Goal: Task Accomplishment & Management: Use online tool/utility

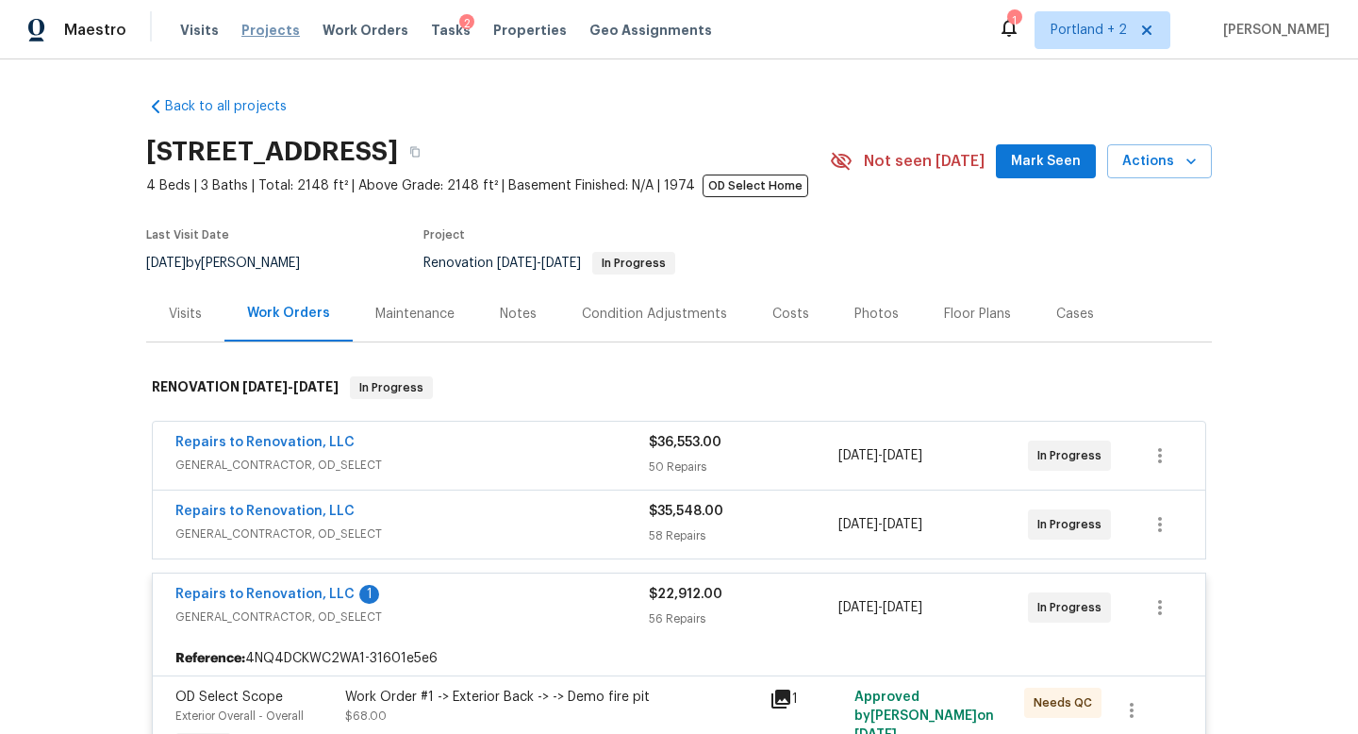
click at [259, 33] on span "Projects" at bounding box center [270, 30] width 58 height 19
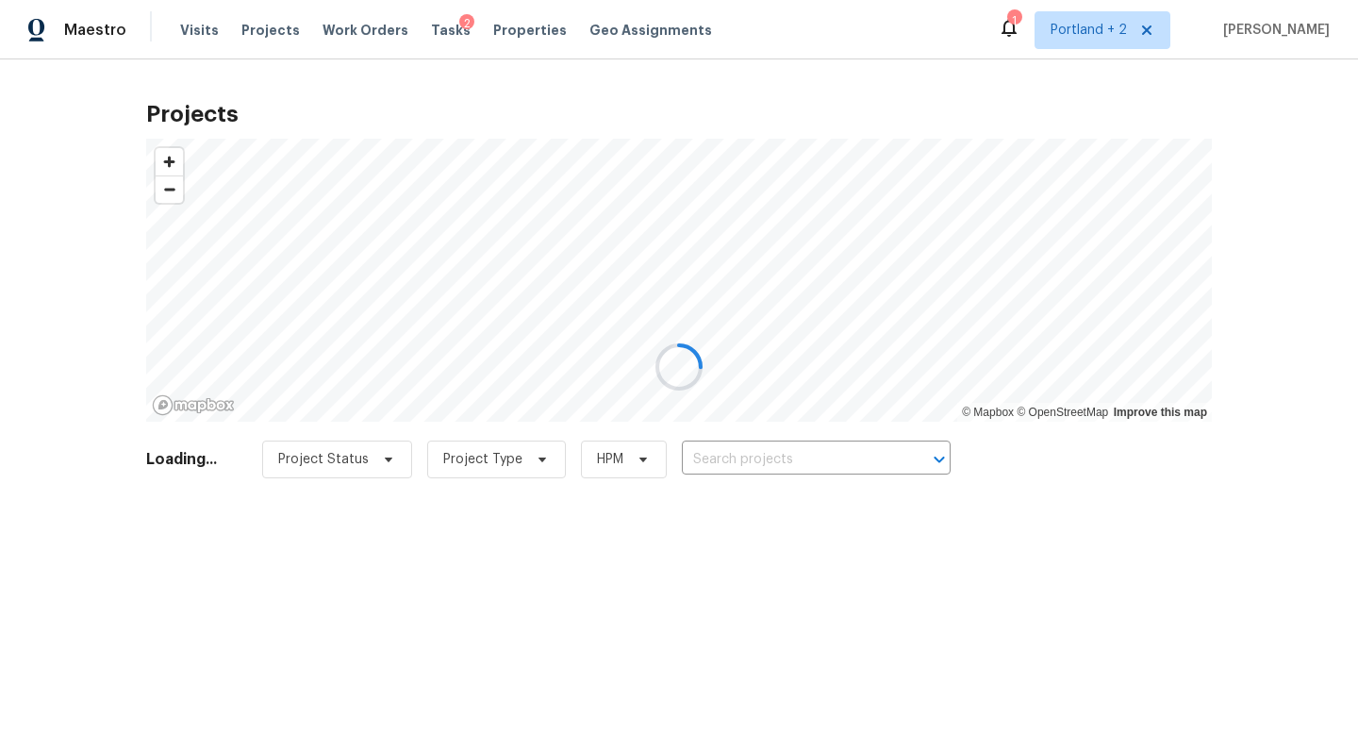
click at [749, 456] on div at bounding box center [679, 367] width 1358 height 734
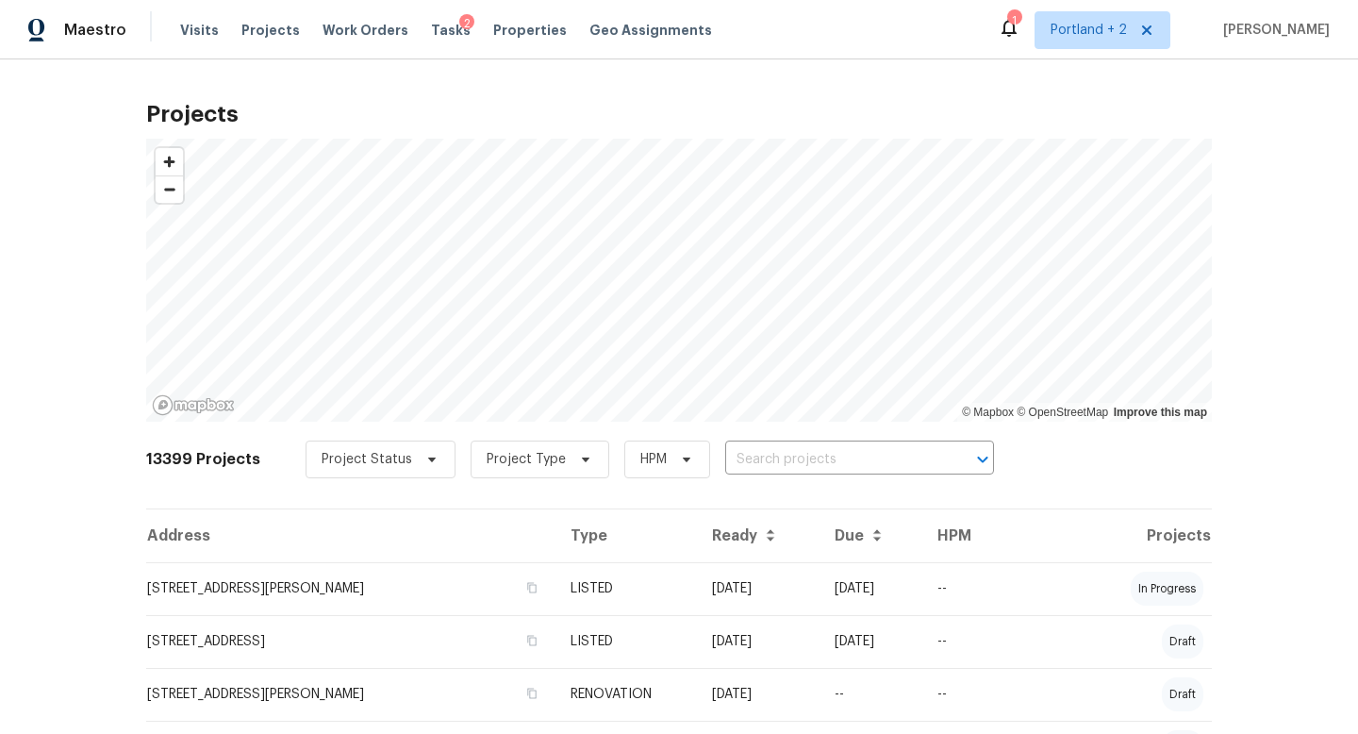
click at [733, 459] on input "text" at bounding box center [833, 459] width 216 height 29
type input "[PERSON_NAME]"
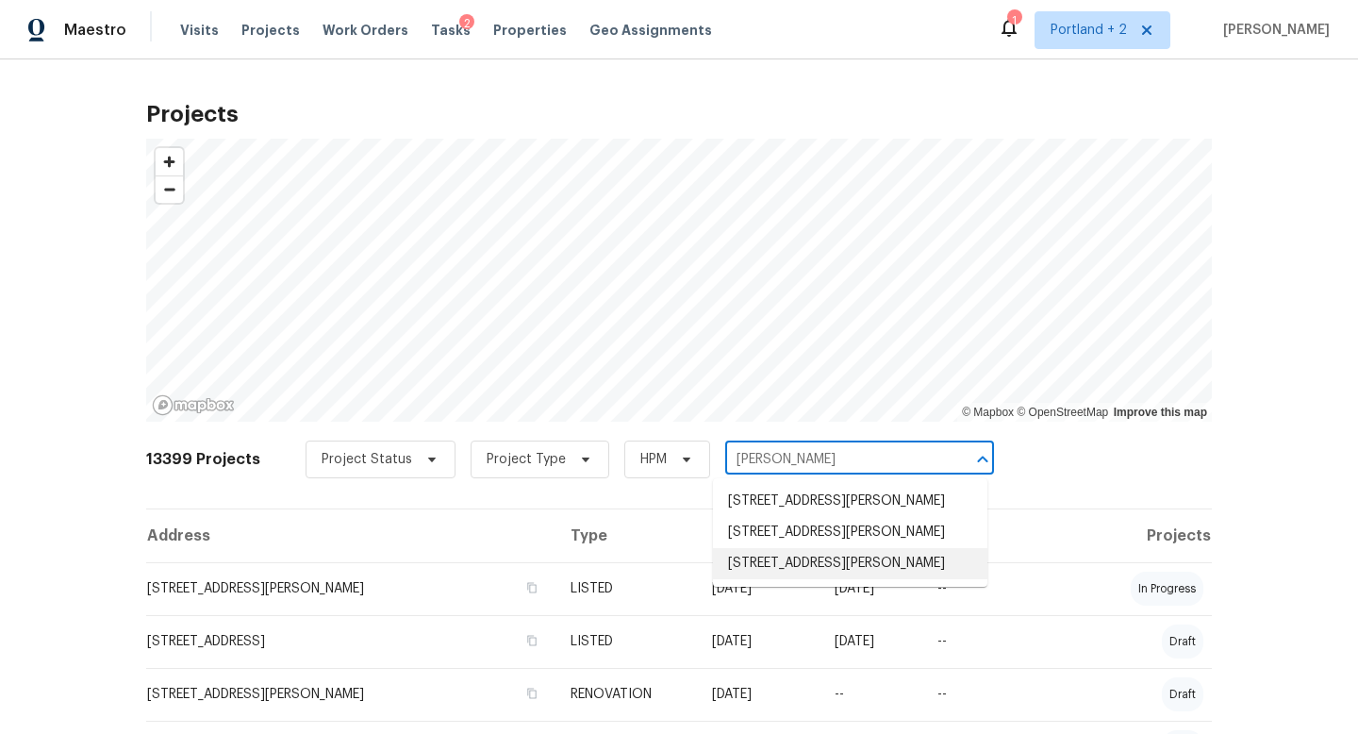
click at [802, 571] on li "[STREET_ADDRESS][PERSON_NAME]" at bounding box center [850, 563] width 274 height 31
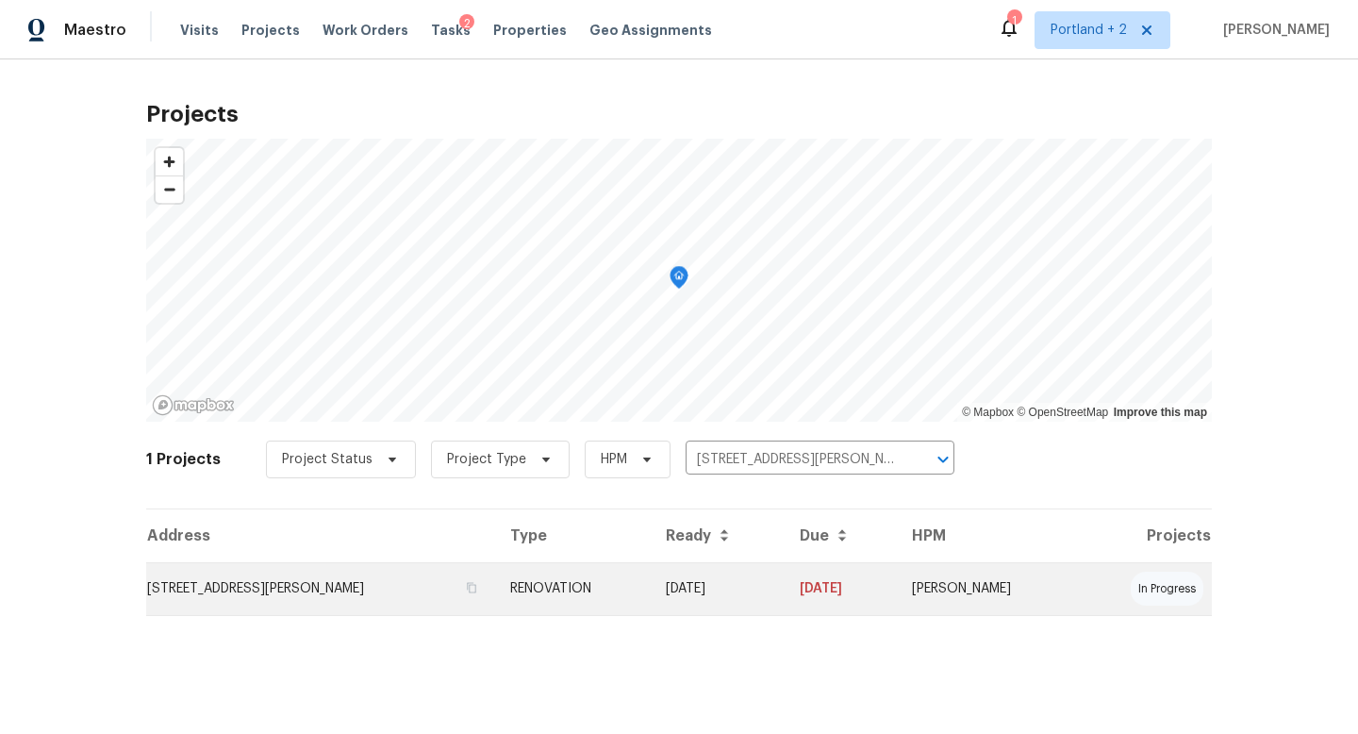
click at [335, 574] on td "[STREET_ADDRESS][PERSON_NAME]" at bounding box center [320, 588] width 349 height 53
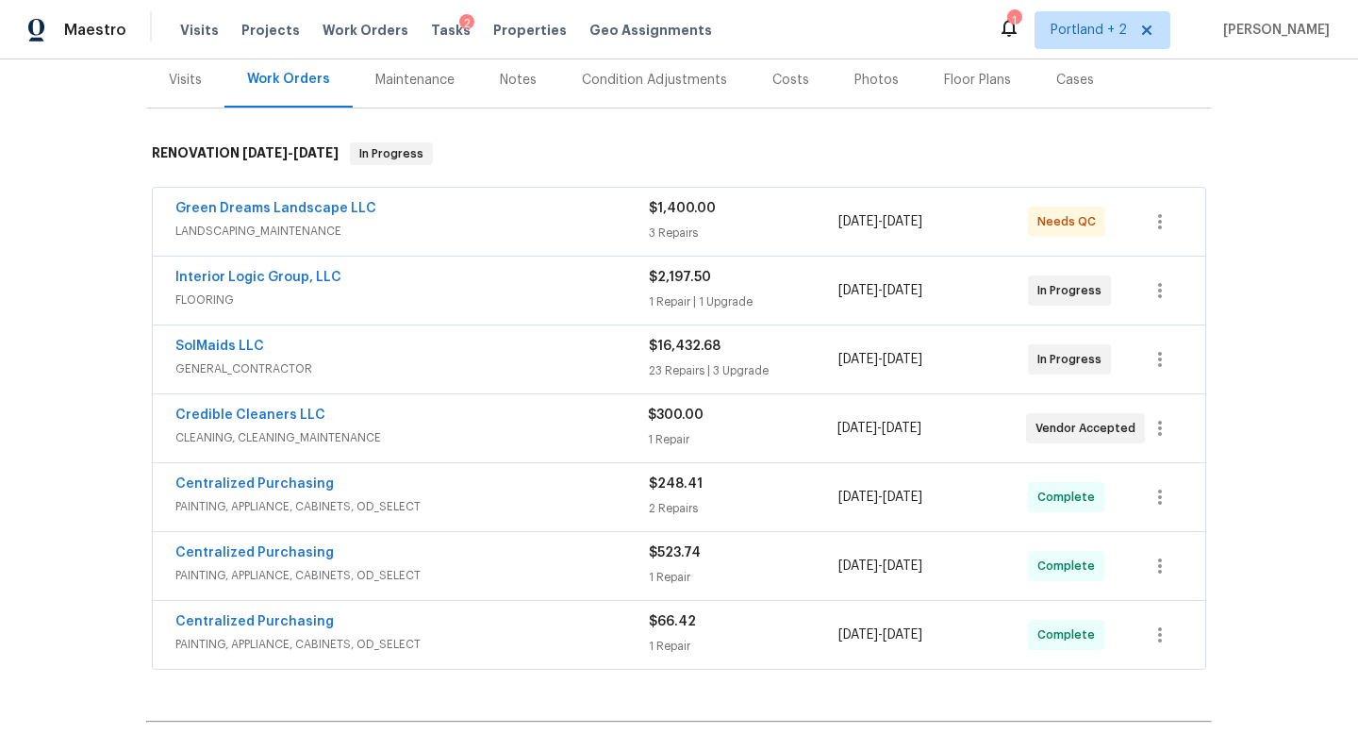
scroll to position [464, 0]
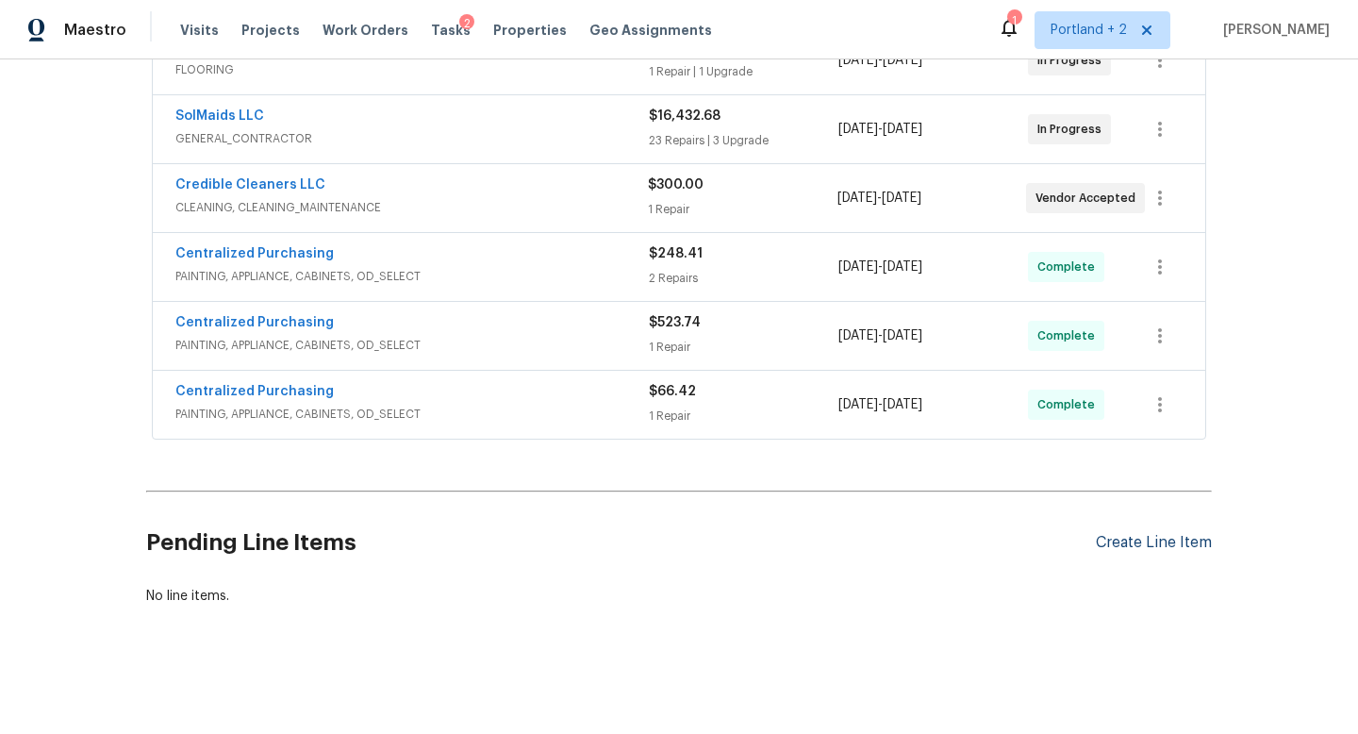
click at [1173, 545] on div "Create Line Item" at bounding box center [1154, 543] width 116 height 18
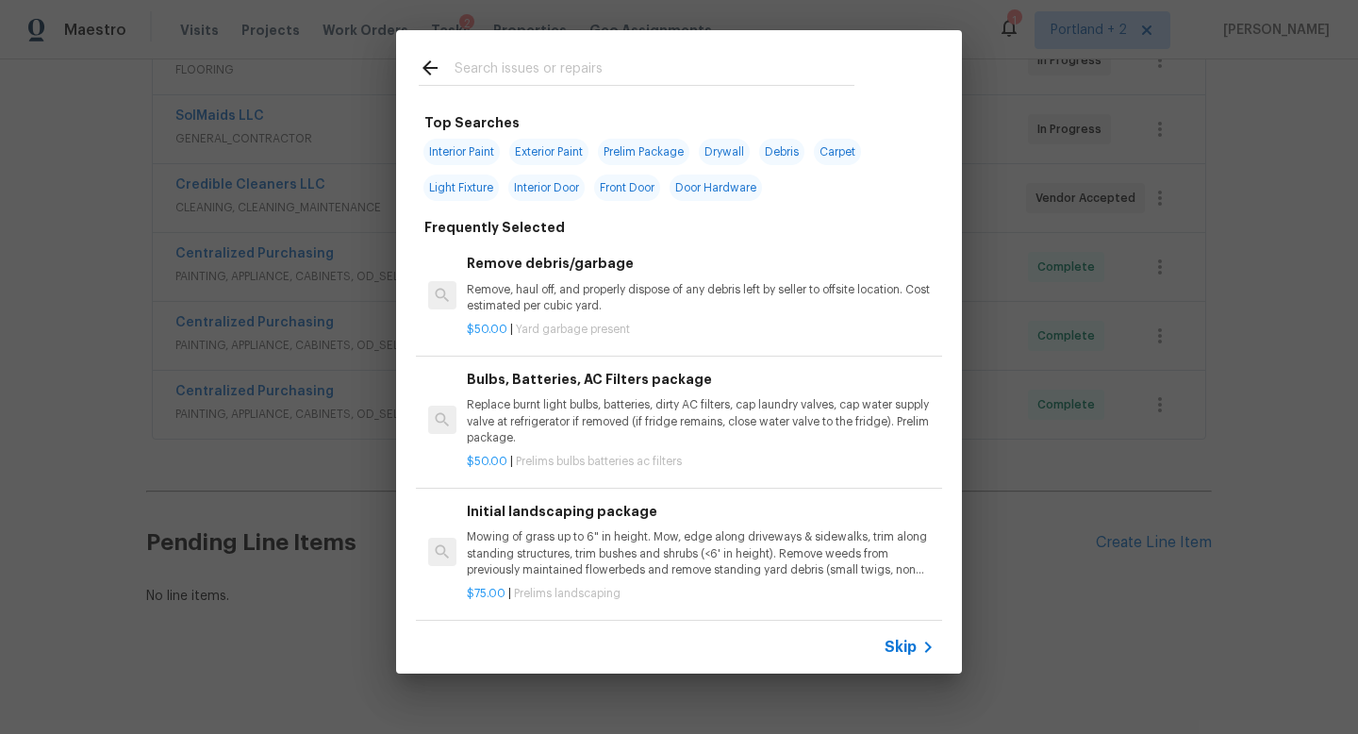
click at [487, 78] on input "text" at bounding box center [654, 71] width 400 height 28
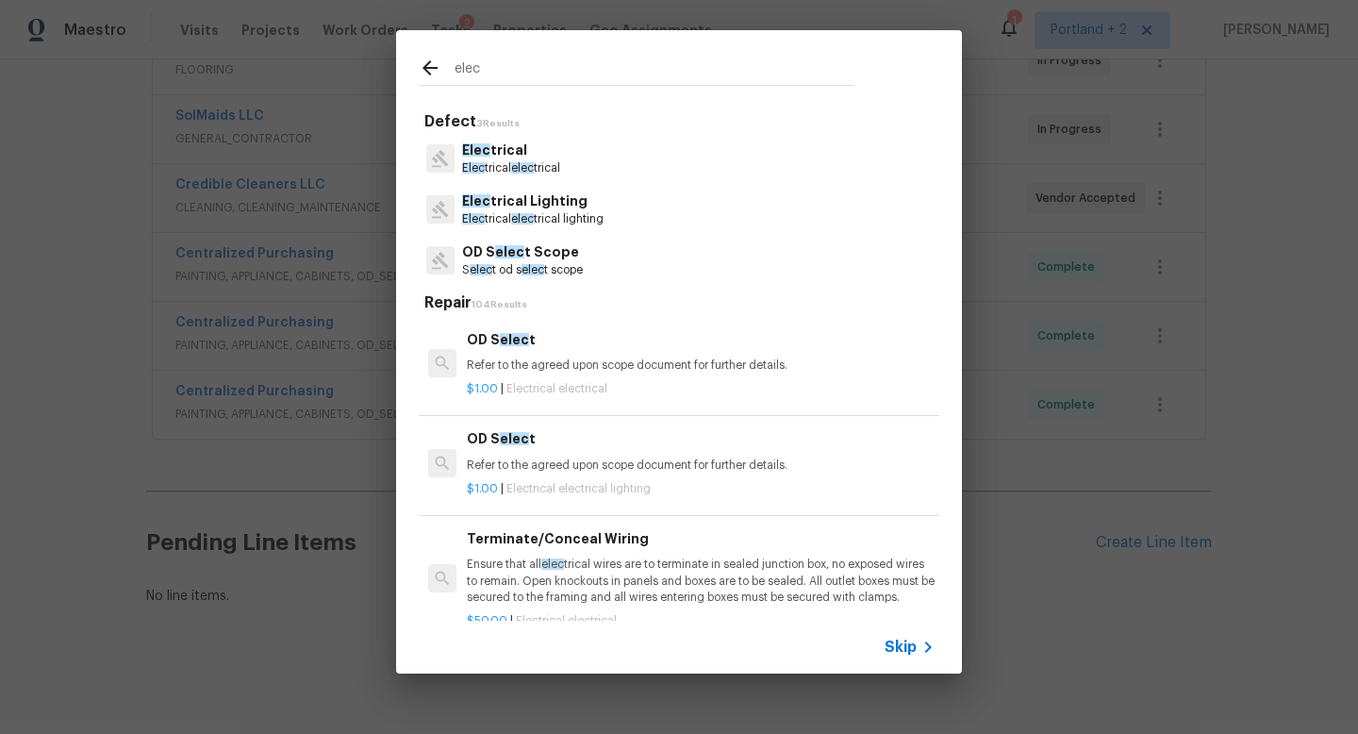
type input "elec"
click at [530, 161] on p "Elec trical elec trical" at bounding box center [511, 168] width 98 height 16
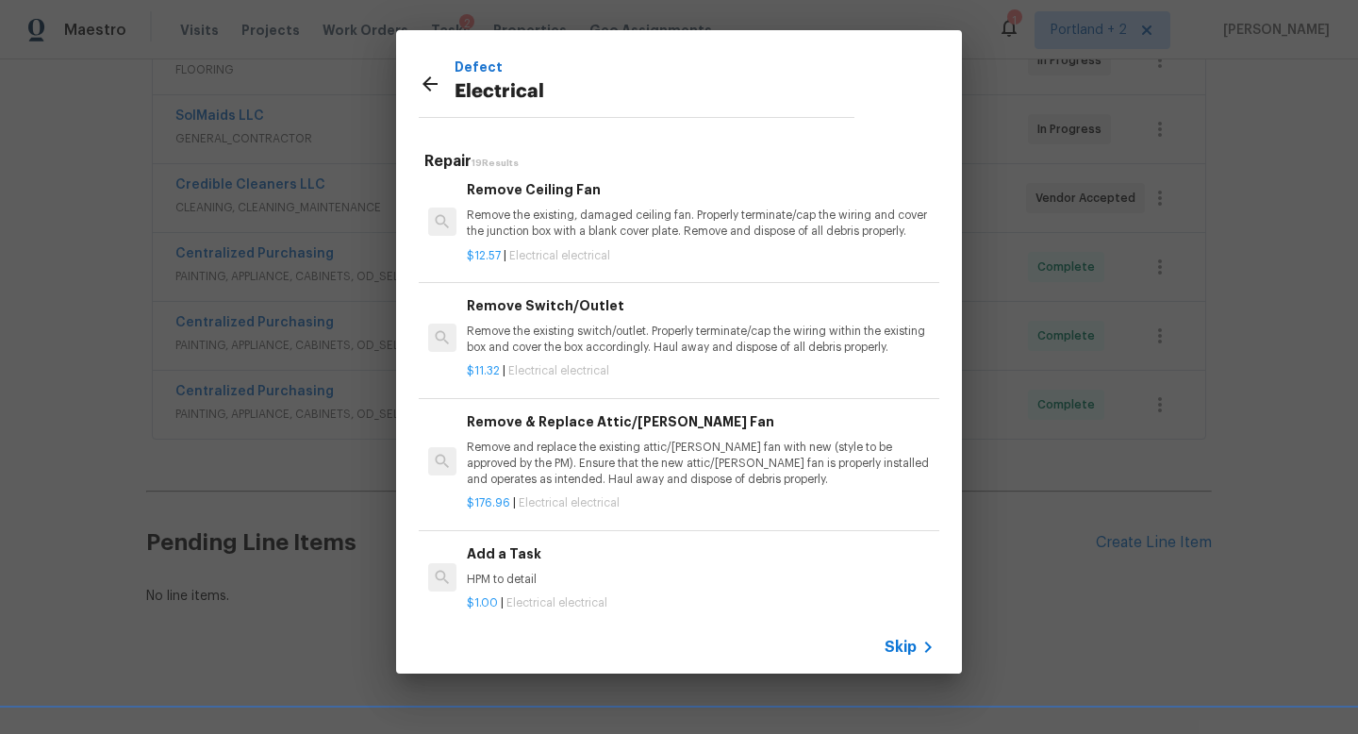
scroll to position [1314, 0]
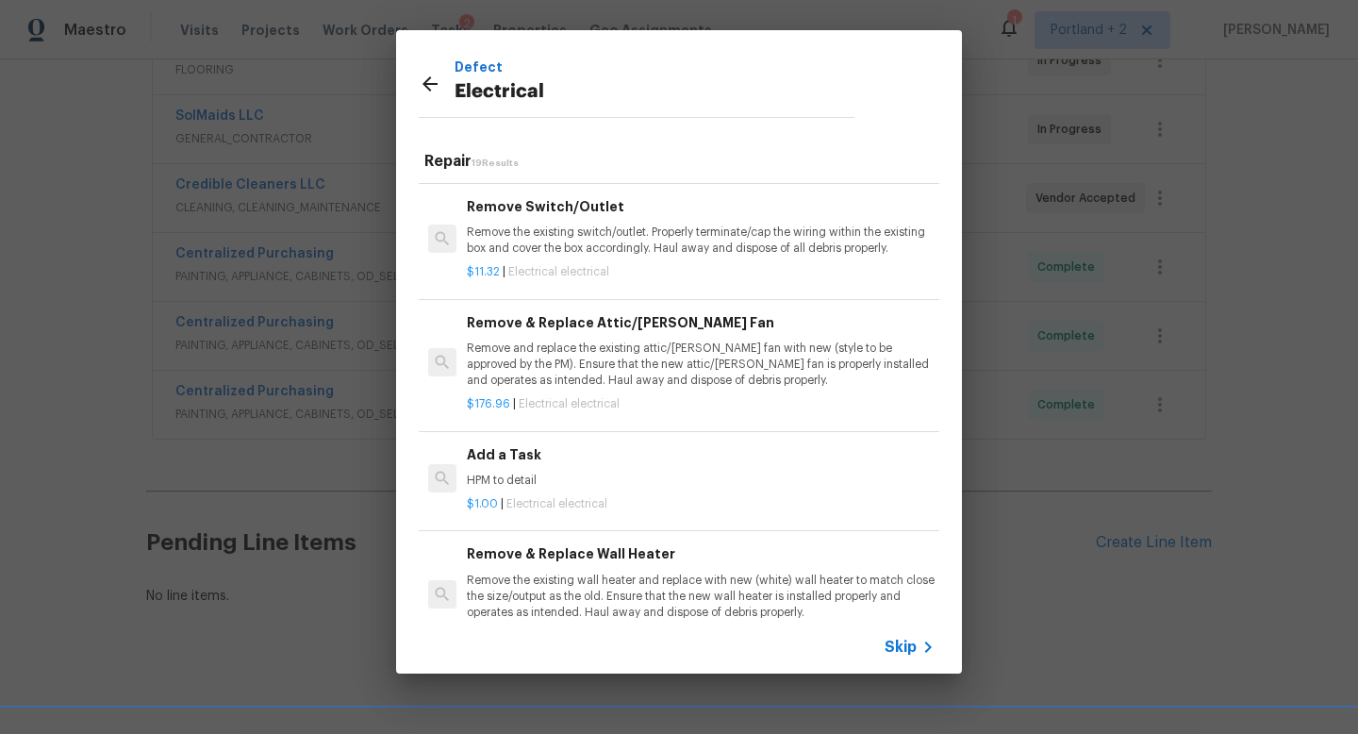
click at [514, 457] on h6 "Add a Task" at bounding box center [701, 454] width 468 height 21
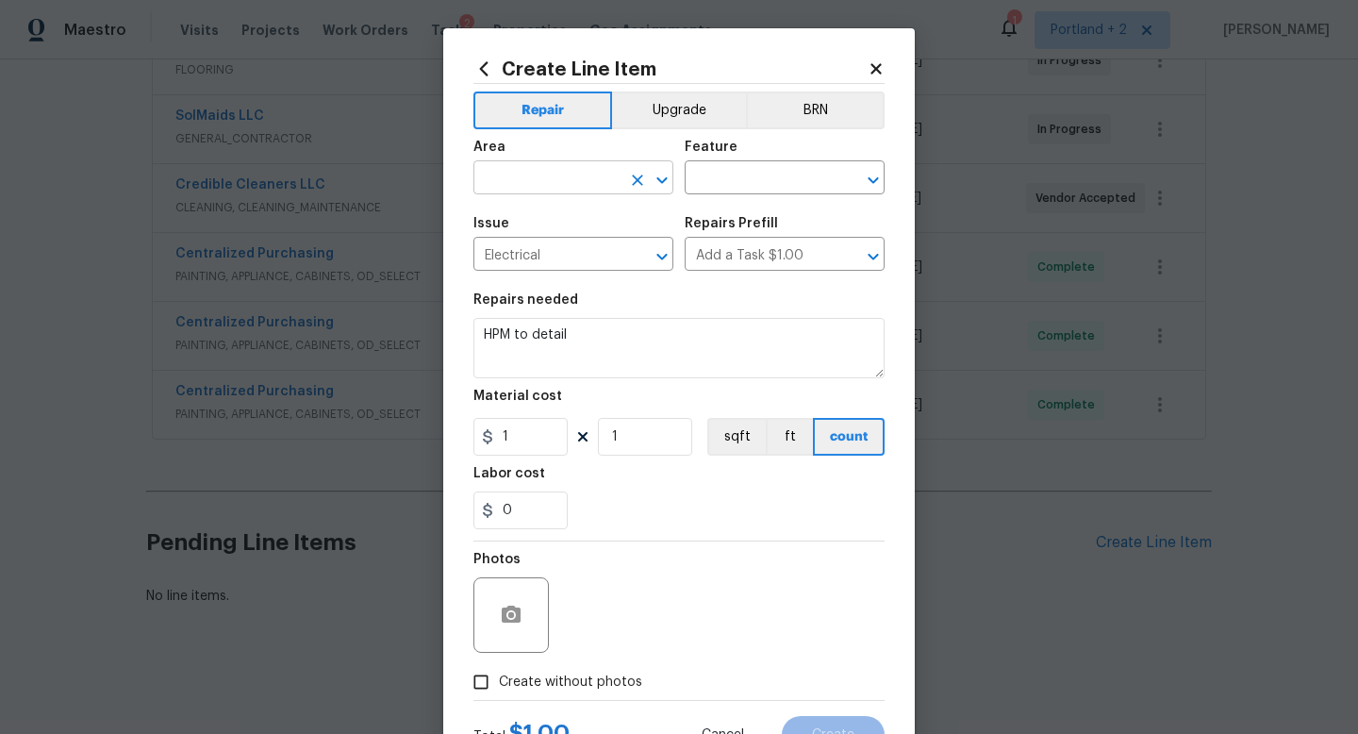
click at [568, 183] on input "text" at bounding box center [546, 179] width 147 height 29
click at [548, 263] on li "Exterior Overall" at bounding box center [573, 253] width 200 height 31
type input "Exterior Overall"
click at [752, 165] on input "text" at bounding box center [758, 179] width 147 height 29
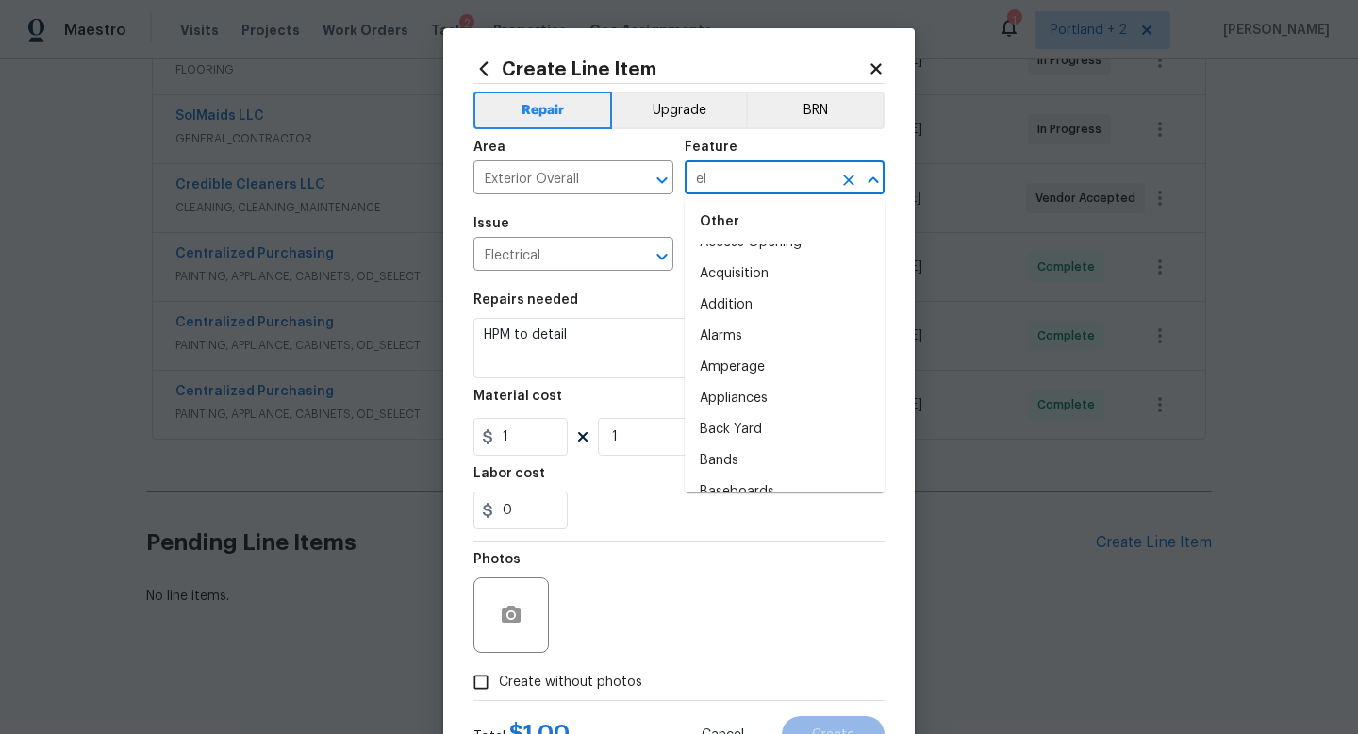
scroll to position [0, 0]
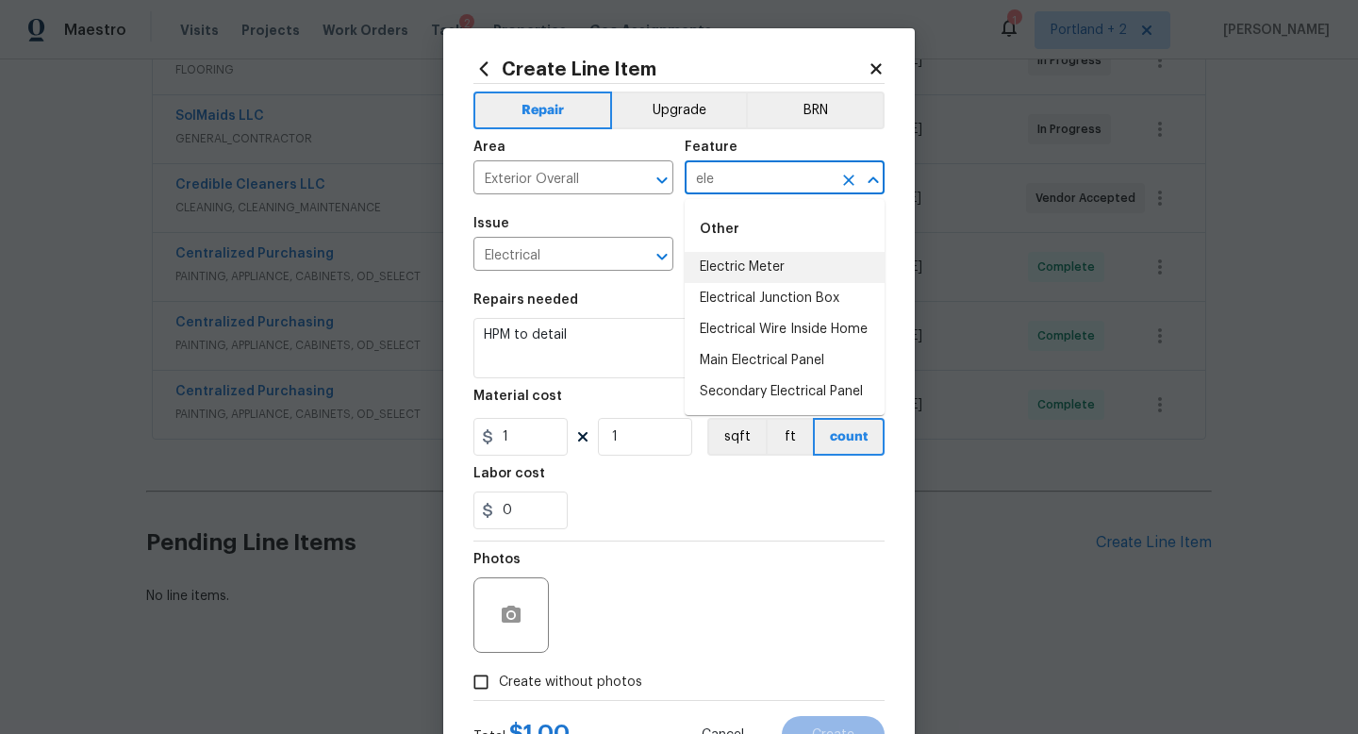
click at [763, 267] on li "Electric Meter" at bounding box center [785, 267] width 200 height 31
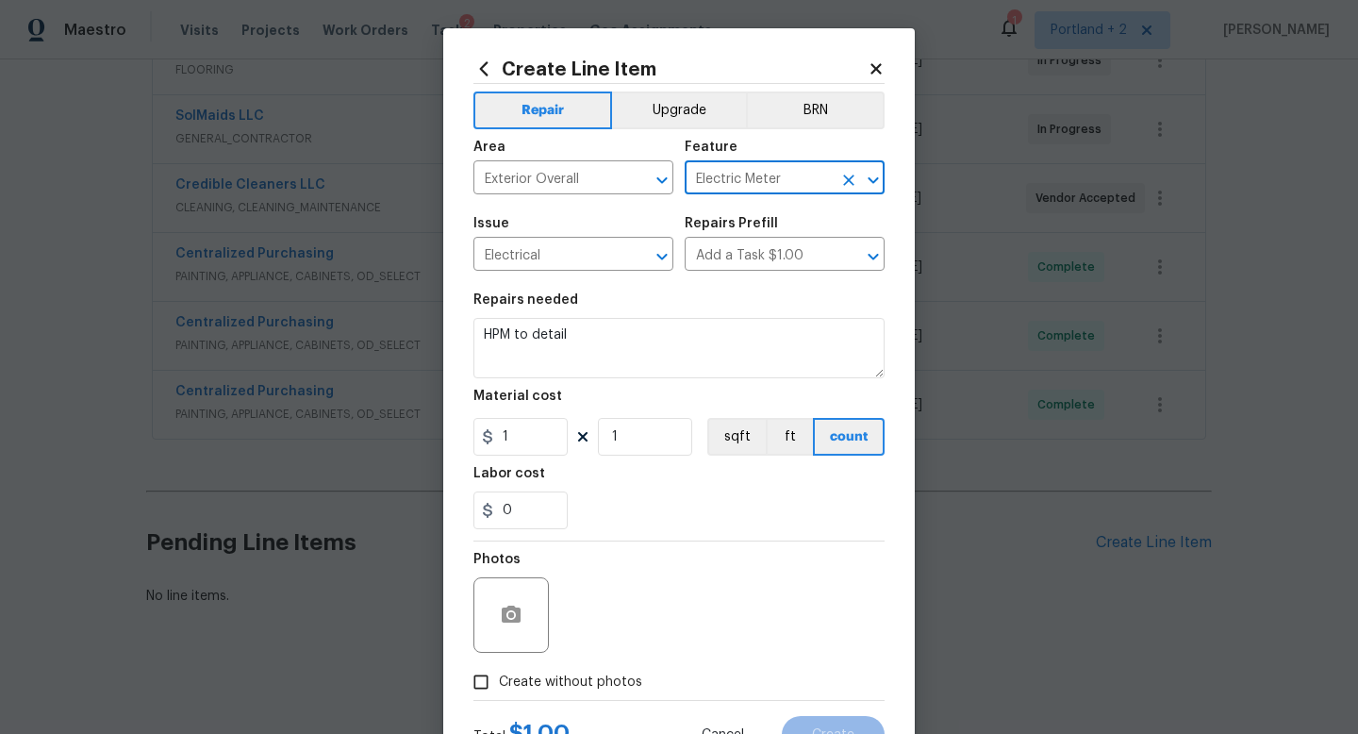
type input "Electric Meter"
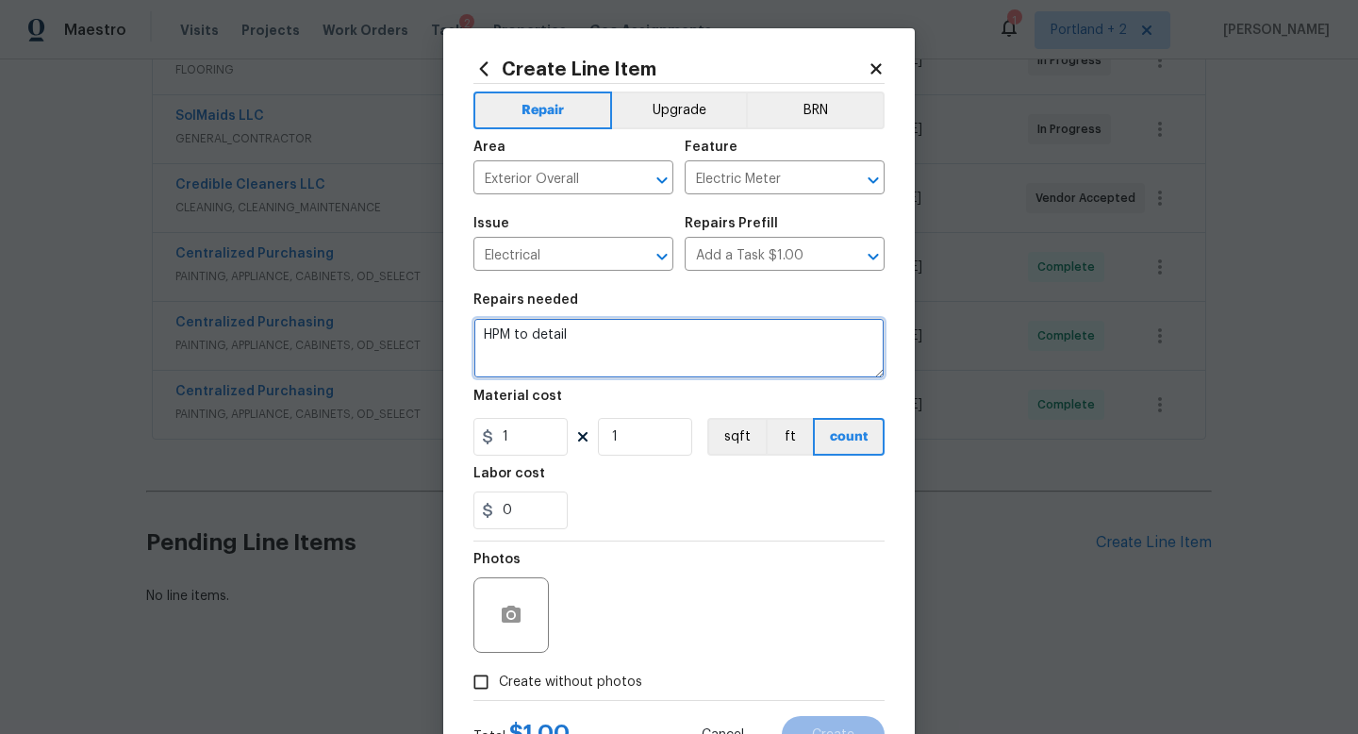
click at [551, 347] on textarea "HPM to detail" at bounding box center [678, 348] width 411 height 60
drag, startPoint x: 579, startPoint y: 343, endPoint x: 377, endPoint y: 311, distance: 204.3
click at [377, 313] on div "Create Line Item Repair Upgrade BRN Area Exterior Overall ​ Feature Electric Me…" at bounding box center [679, 367] width 1358 height 734
type textarea "PDX energy cert needed"
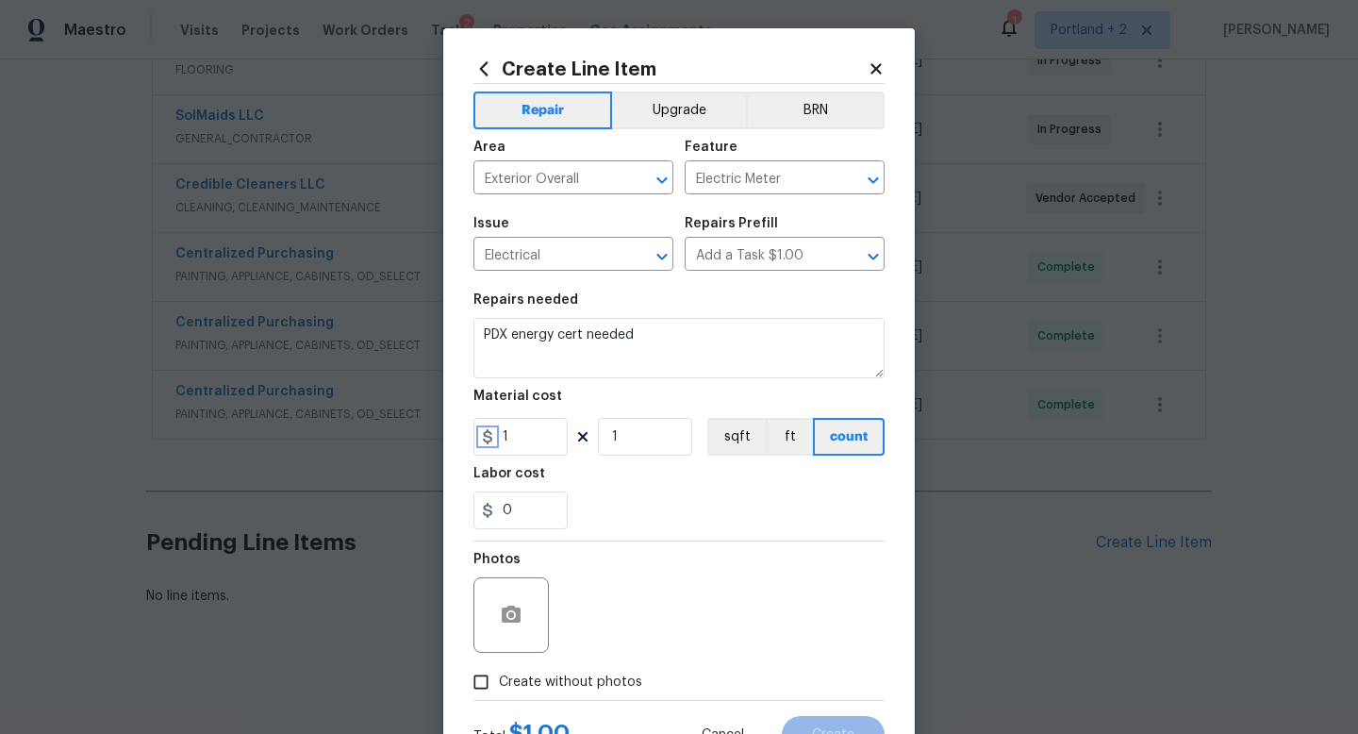
click at [486, 440] on icon at bounding box center [487, 436] width 15 height 15
click at [523, 440] on input "1" at bounding box center [520, 437] width 94 height 38
type input "150"
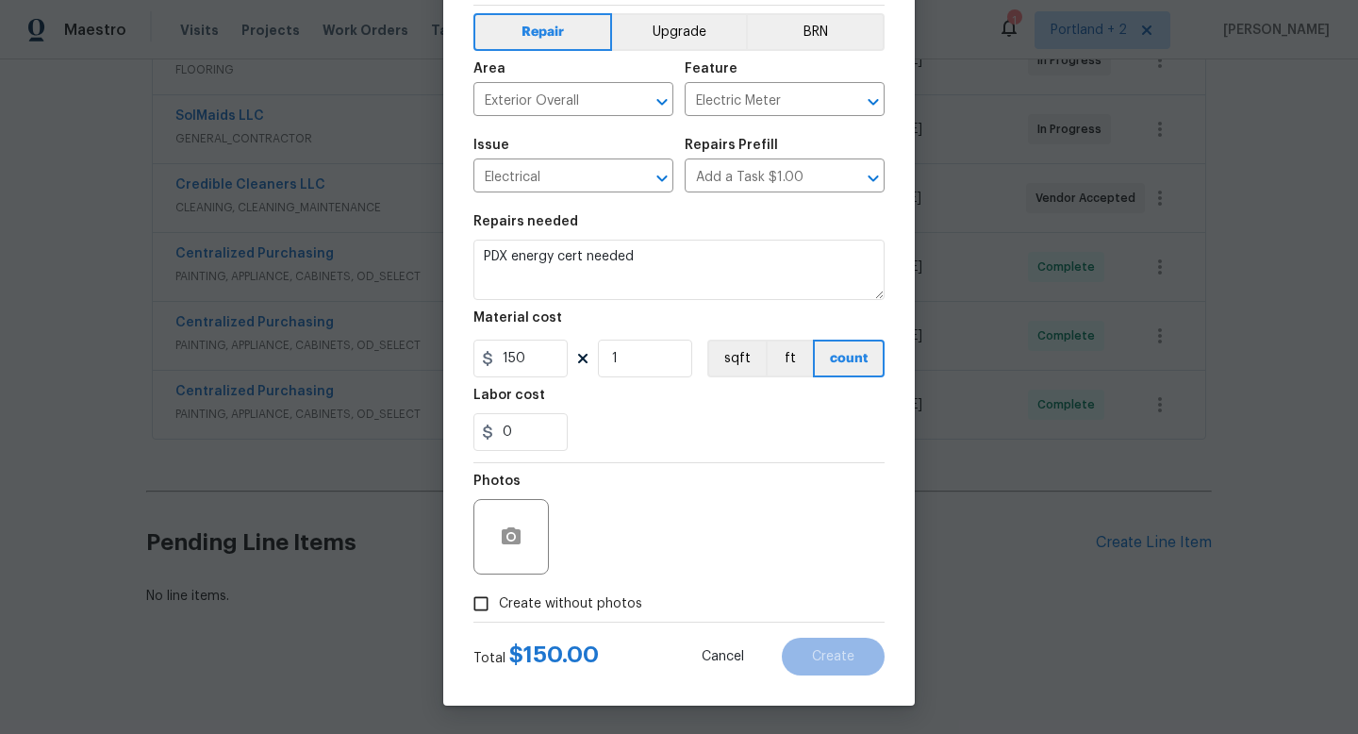
click at [498, 609] on input "Create without photos" at bounding box center [481, 604] width 36 height 36
checkbox input "true"
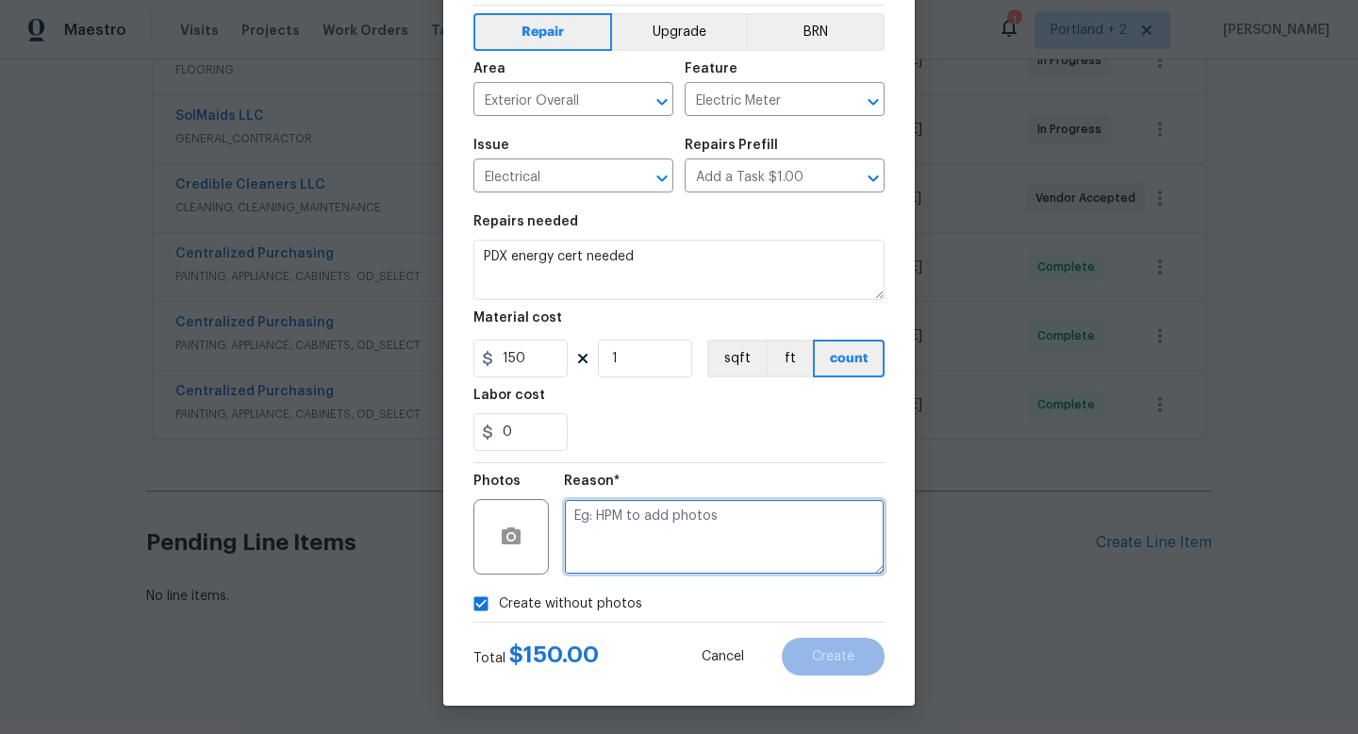
click at [673, 547] on textarea at bounding box center [724, 536] width 321 height 75
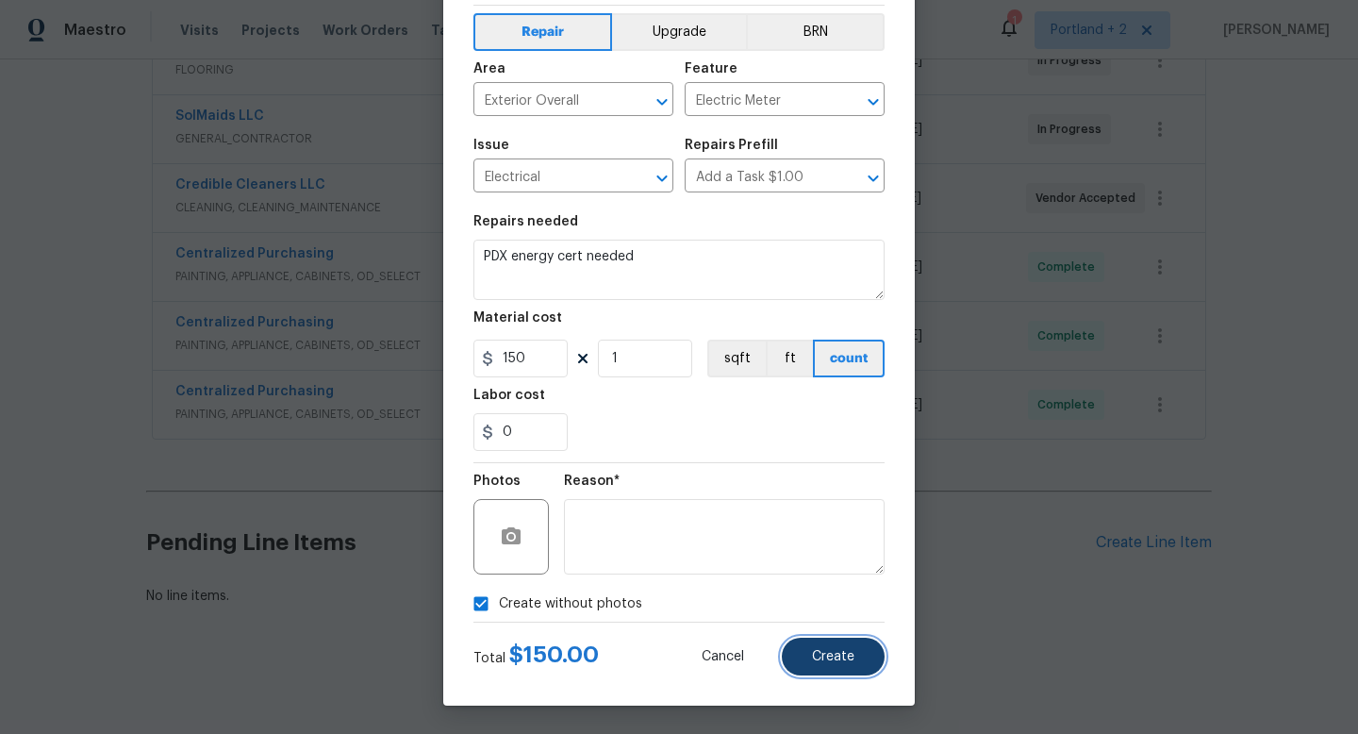
click at [828, 674] on button "Create" at bounding box center [833, 656] width 103 height 38
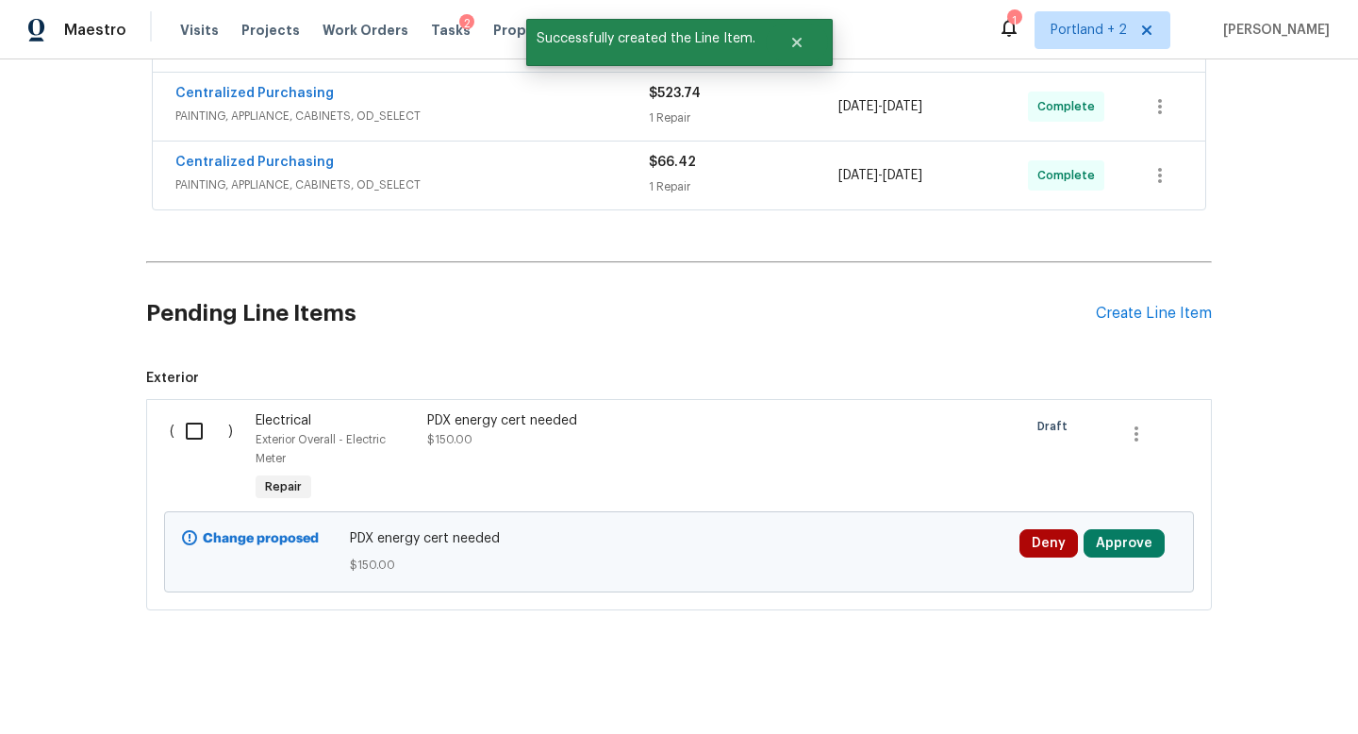
scroll to position [699, 0]
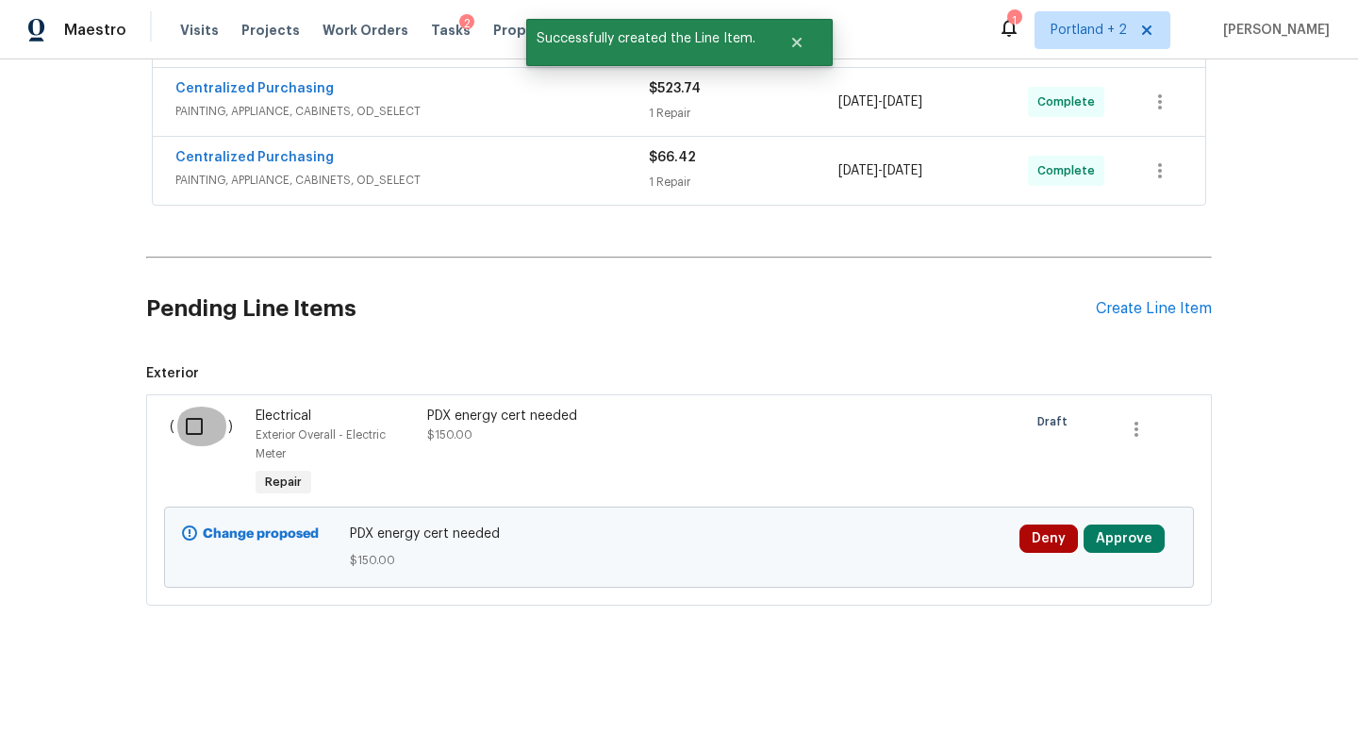
click at [199, 420] on input "checkbox" at bounding box center [201, 426] width 54 height 40
checkbox input "true"
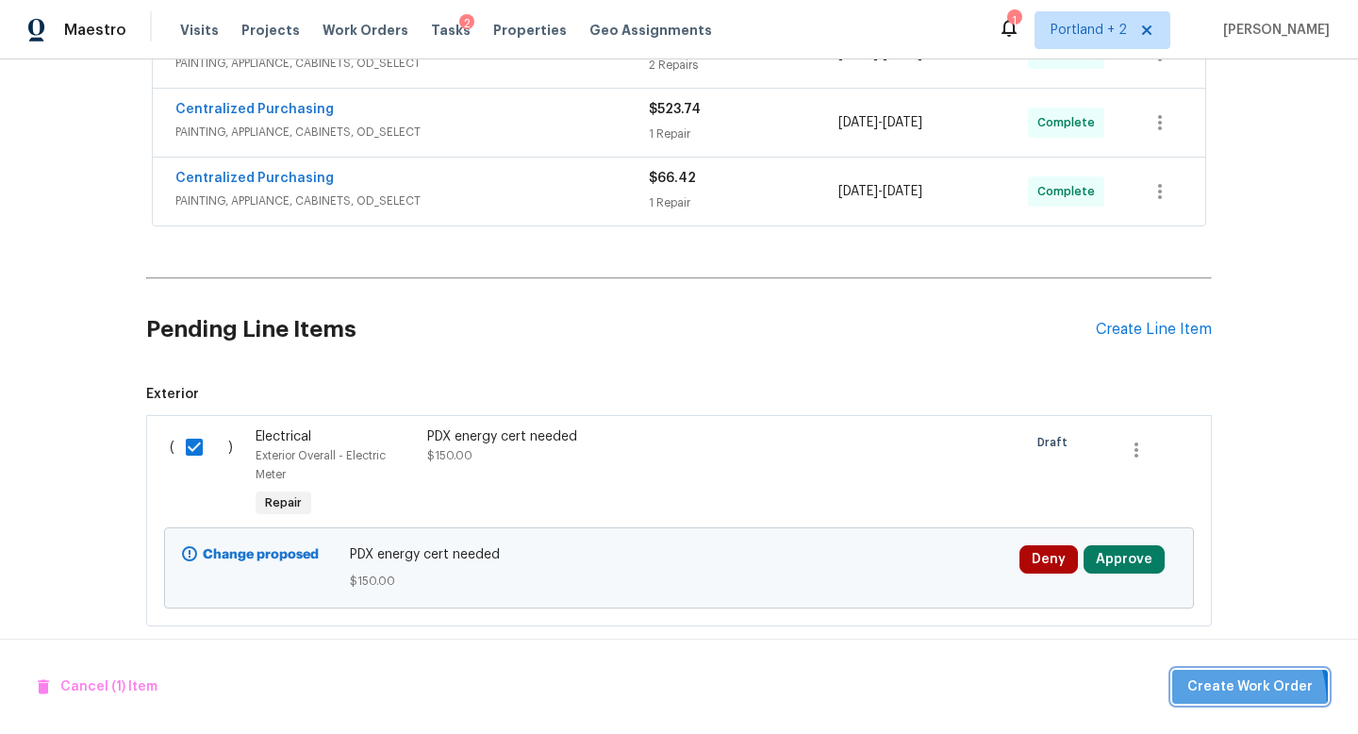
click at [1215, 702] on button "Create Work Order" at bounding box center [1250, 686] width 156 height 35
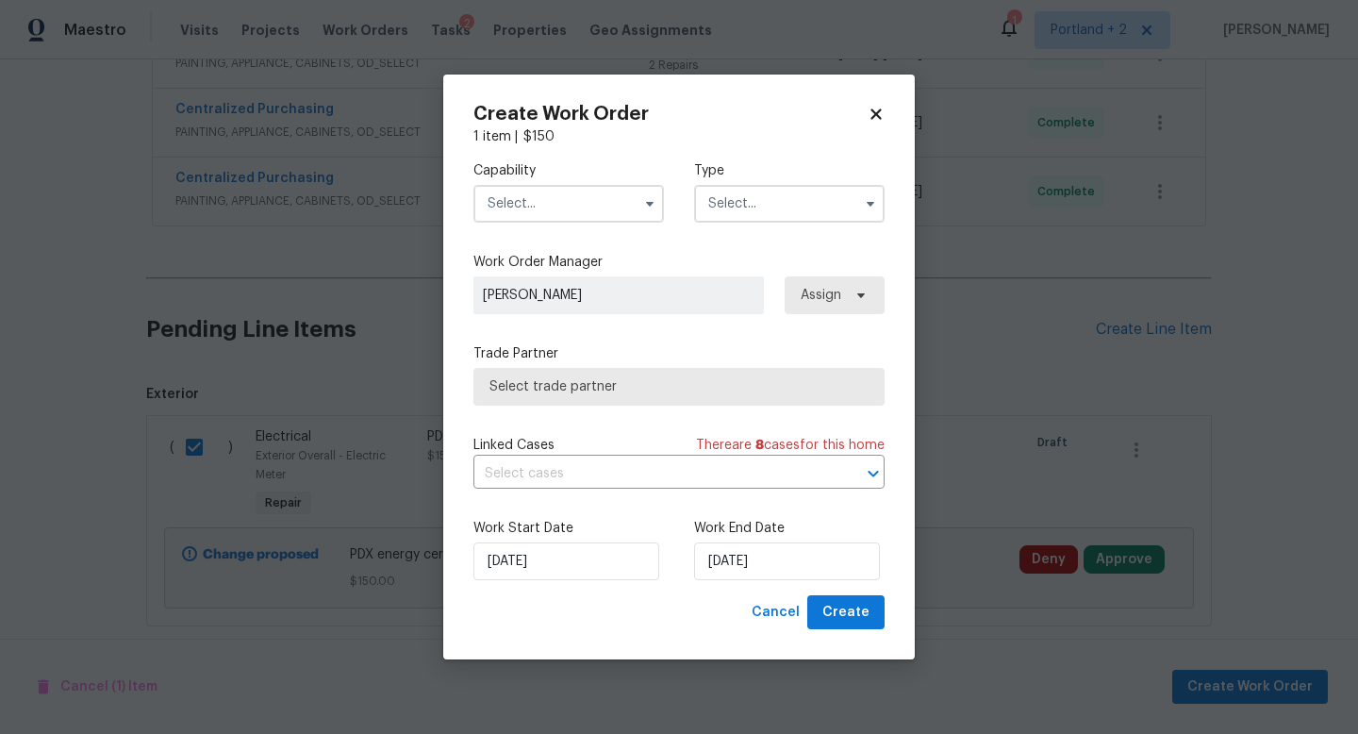
click at [567, 205] on input "text" at bounding box center [568, 204] width 190 height 38
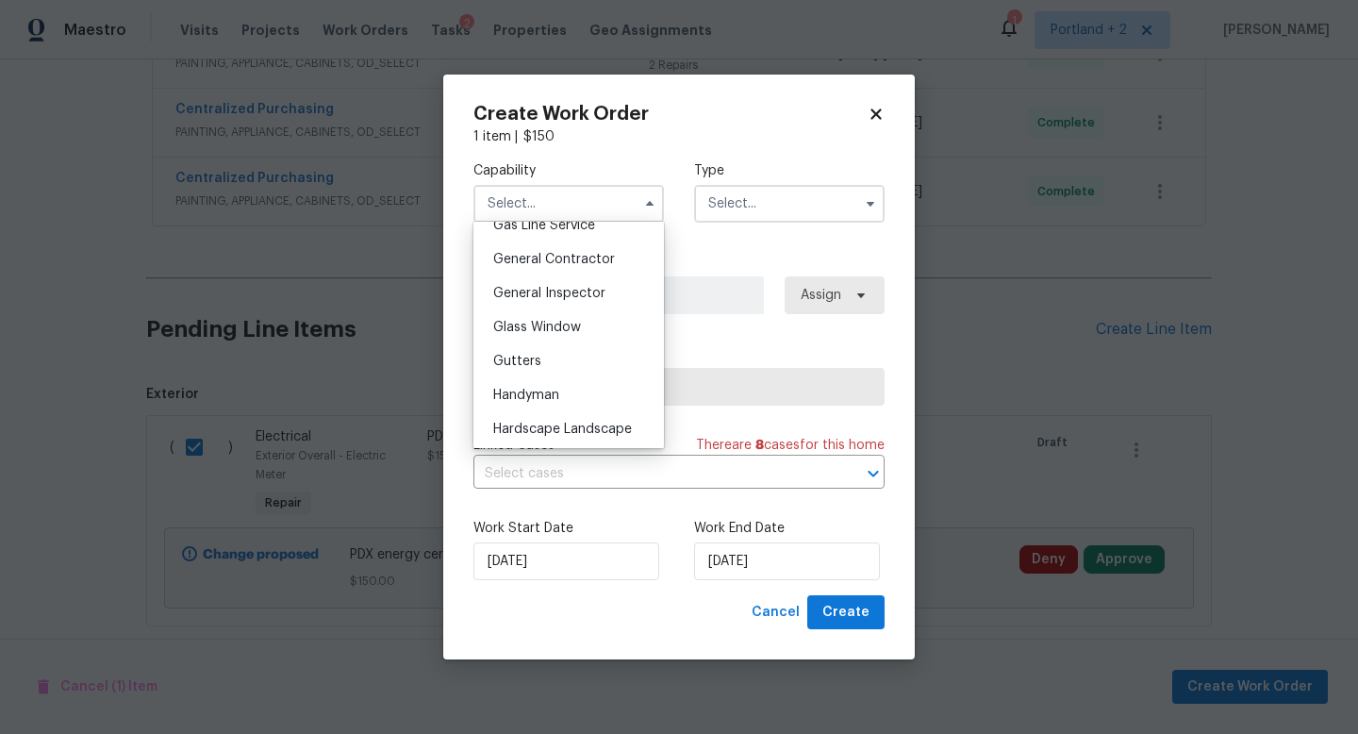
scroll to position [834, 0]
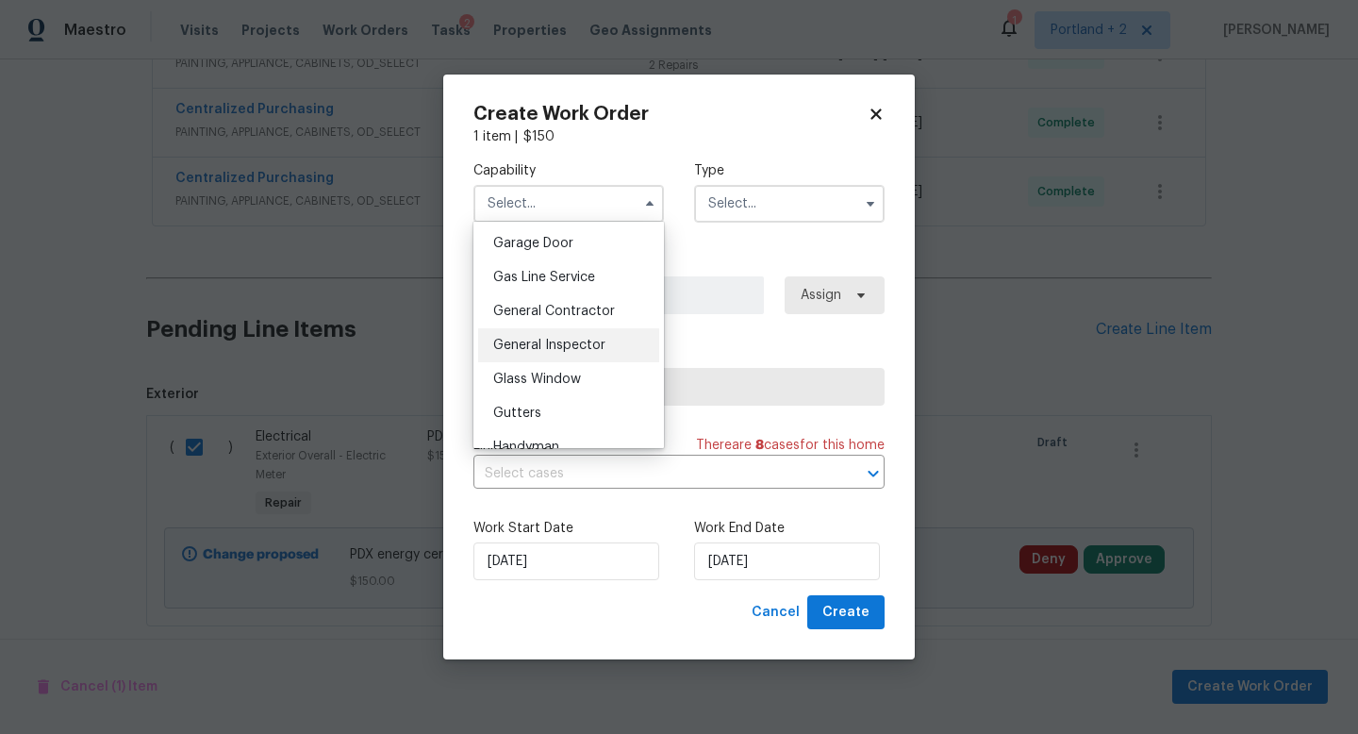
click at [587, 342] on span "General Inspector" at bounding box center [549, 345] width 112 height 13
type input "General Inspector"
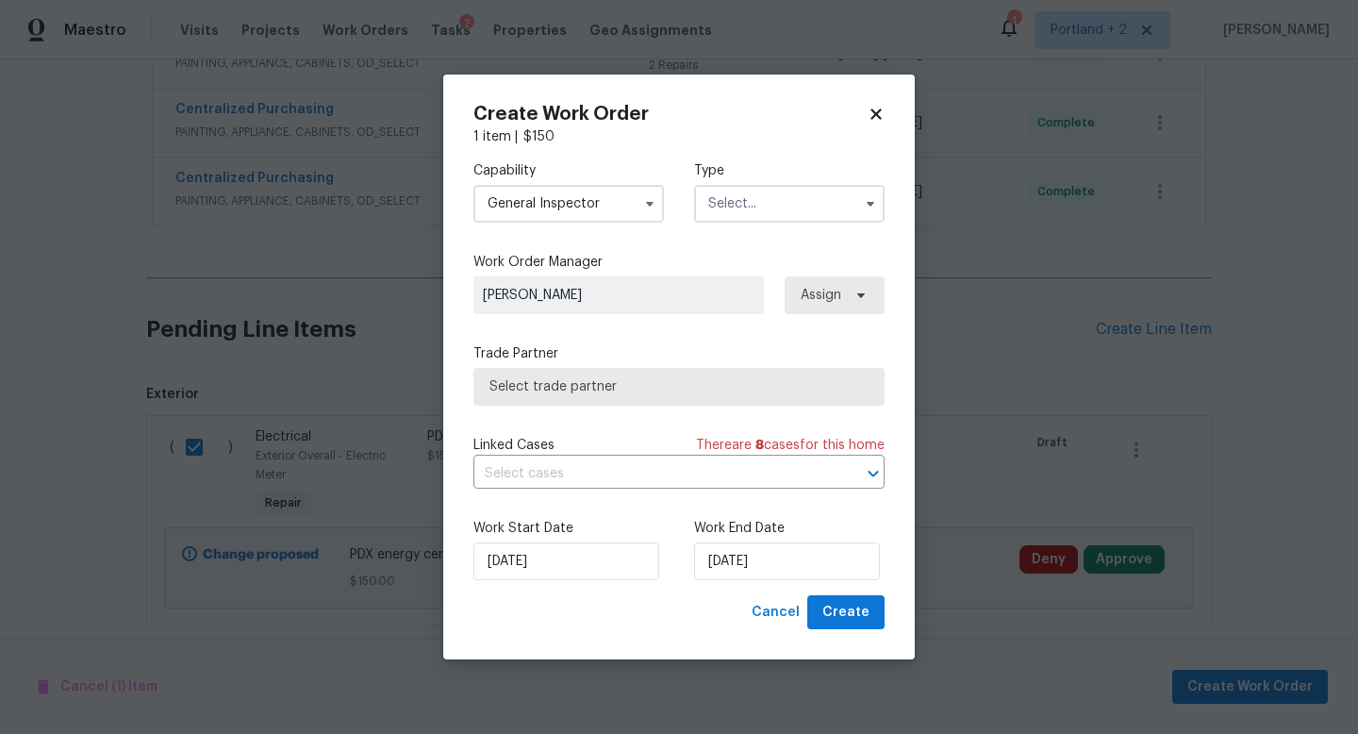
click at [800, 199] on input "text" at bounding box center [789, 204] width 190 height 38
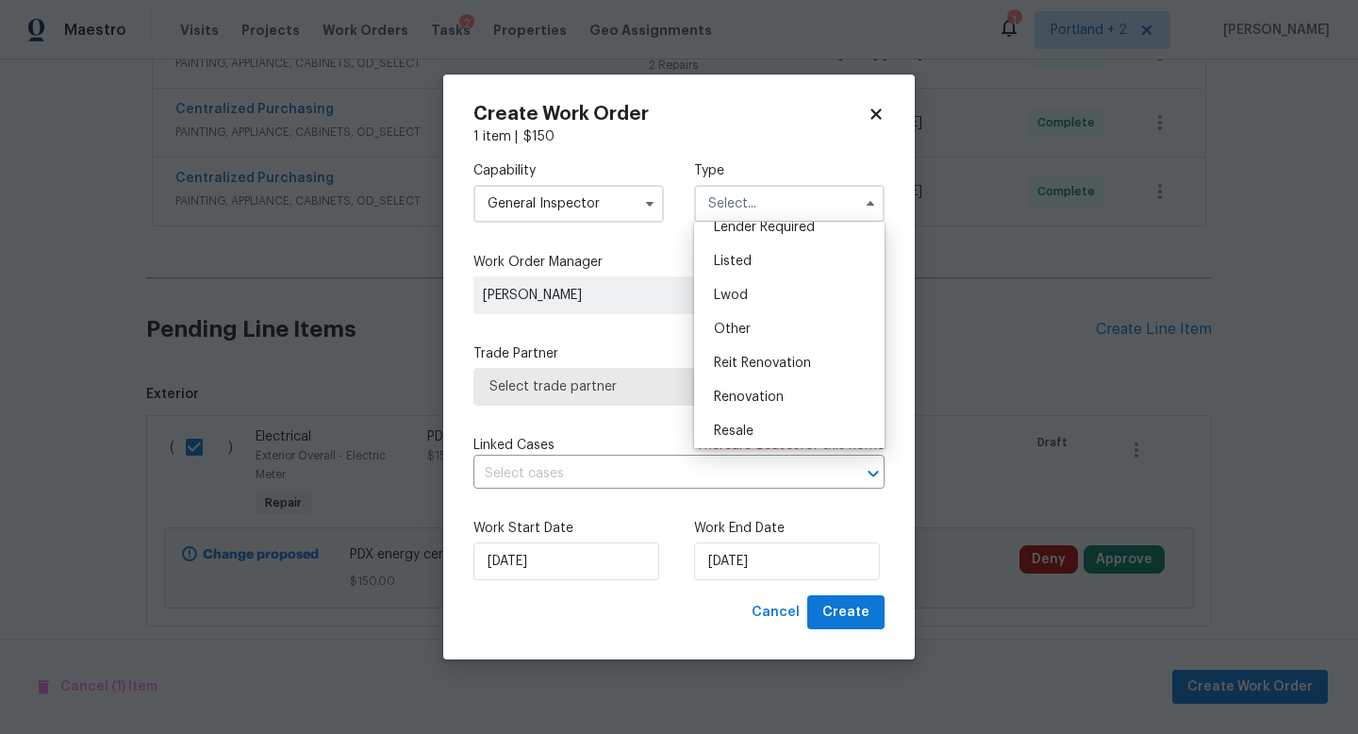
scroll to position [224, 0]
click at [802, 327] on div "Renovation" at bounding box center [789, 324] width 181 height 34
type input "Renovation"
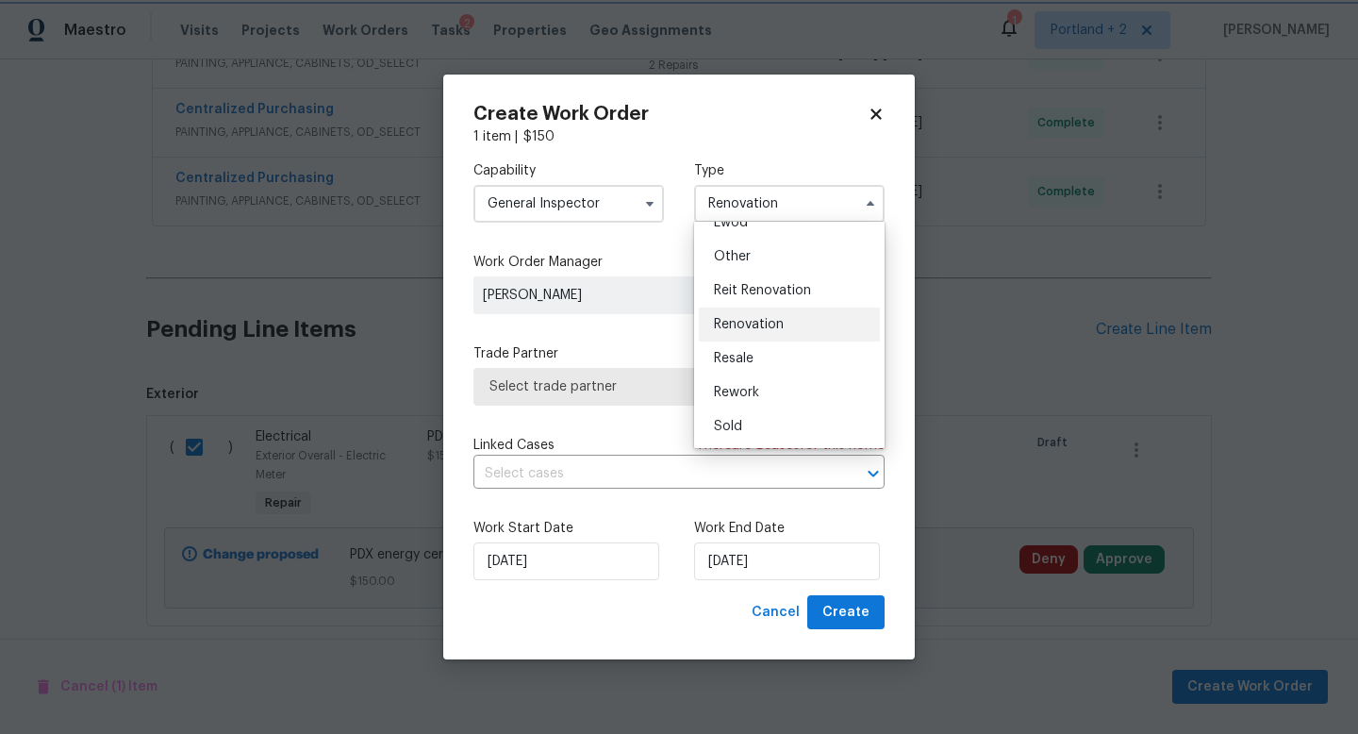
scroll to position [0, 0]
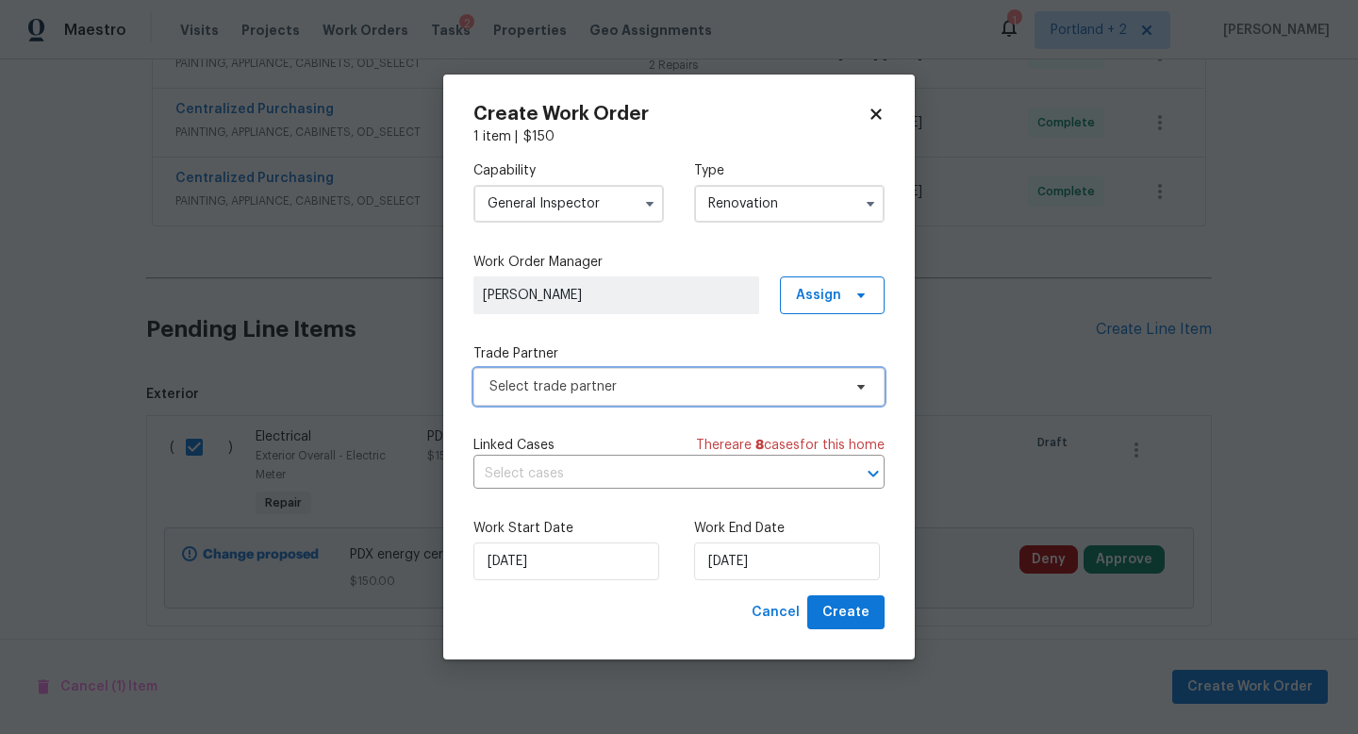
click at [778, 386] on span "Select trade partner" at bounding box center [665, 386] width 352 height 19
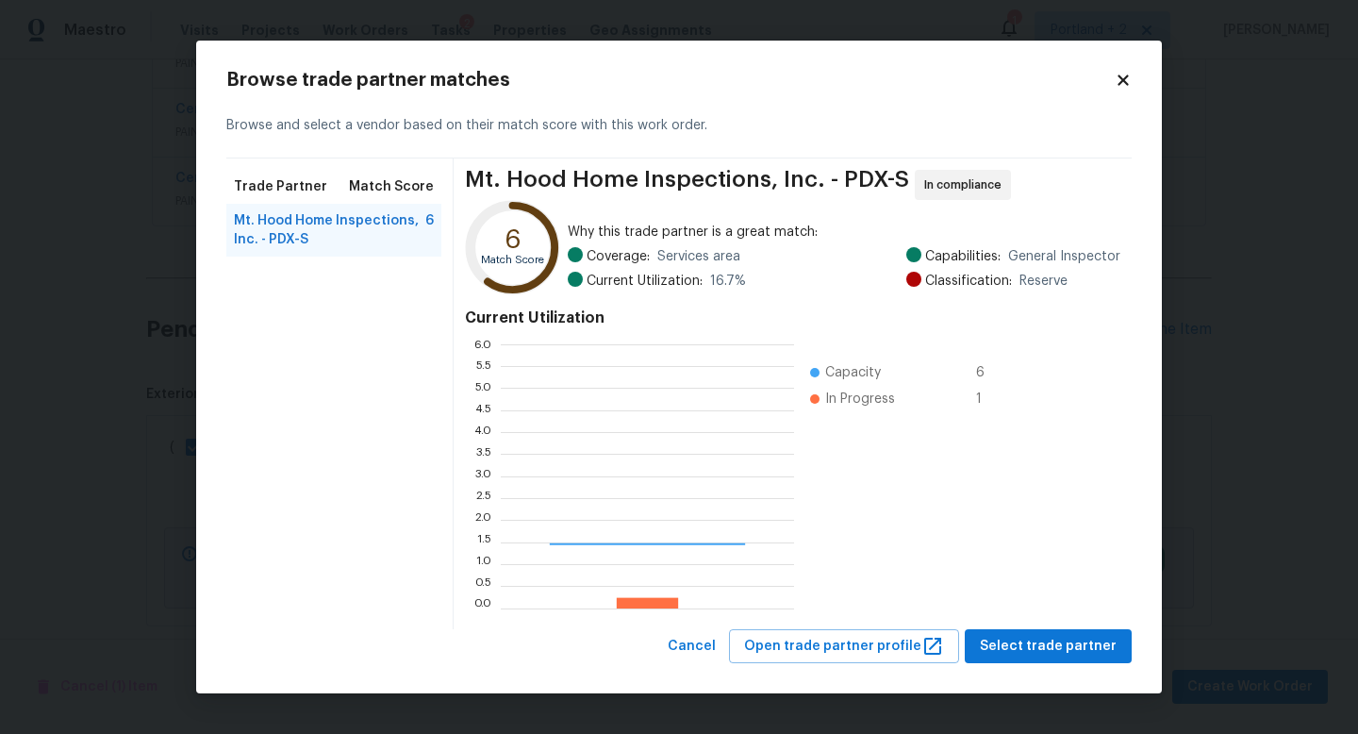
scroll to position [264, 293]
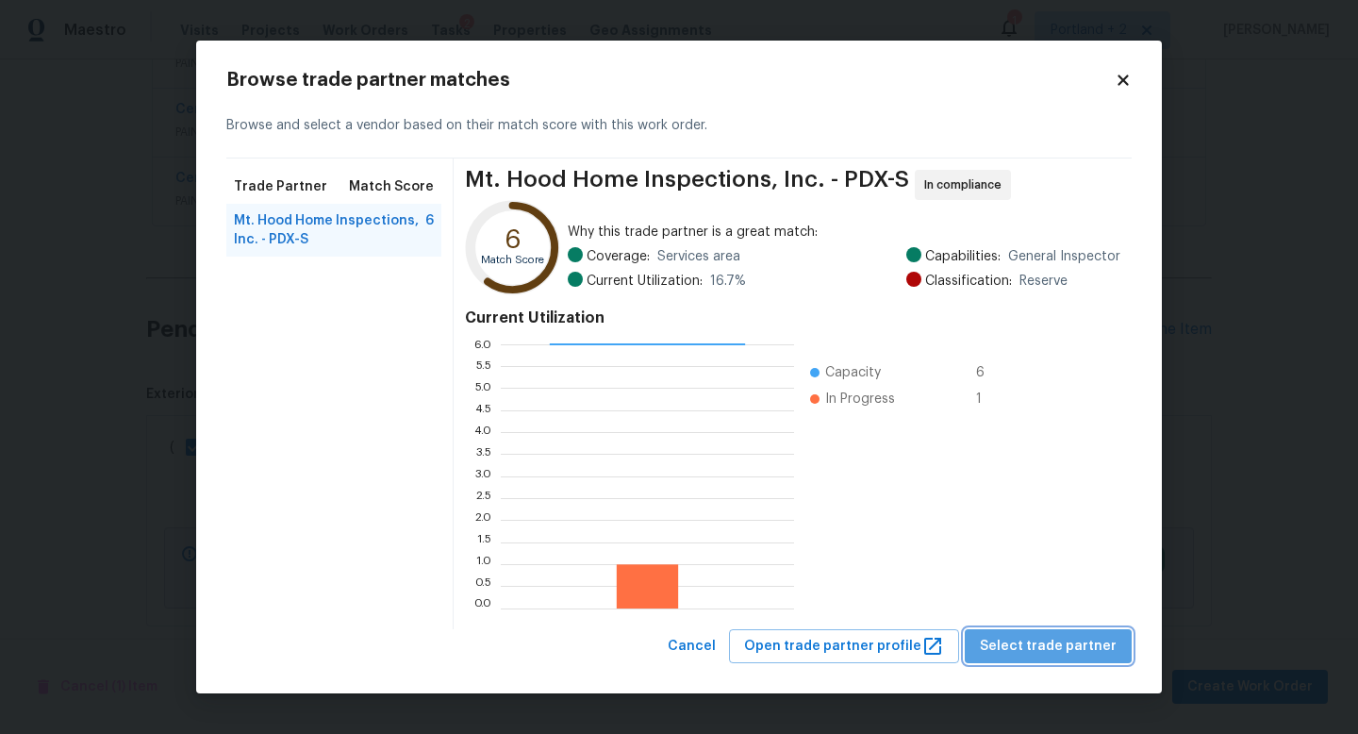
click at [1091, 653] on span "Select trade partner" at bounding box center [1048, 647] width 137 height 24
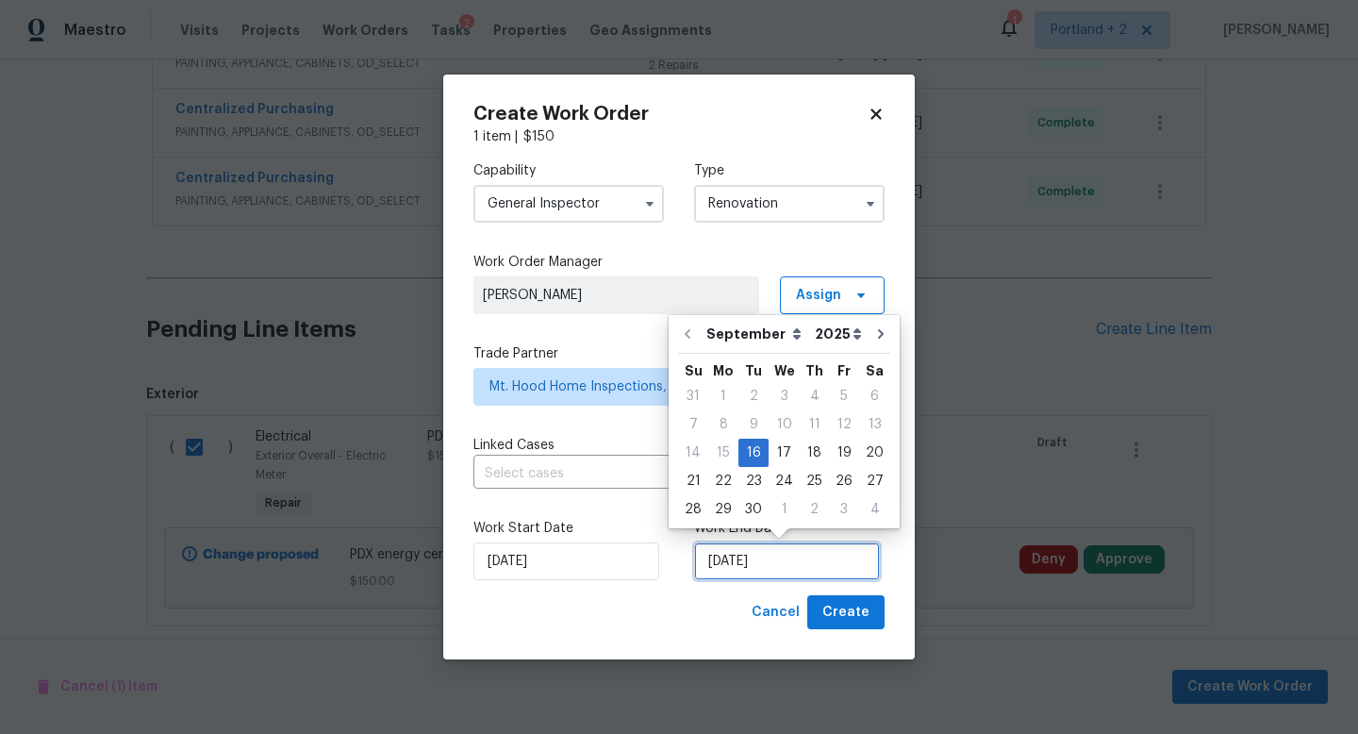
click at [810, 556] on input "[DATE]" at bounding box center [787, 561] width 186 height 38
click at [719, 480] on div "22" at bounding box center [723, 481] width 30 height 26
type input "[DATE]"
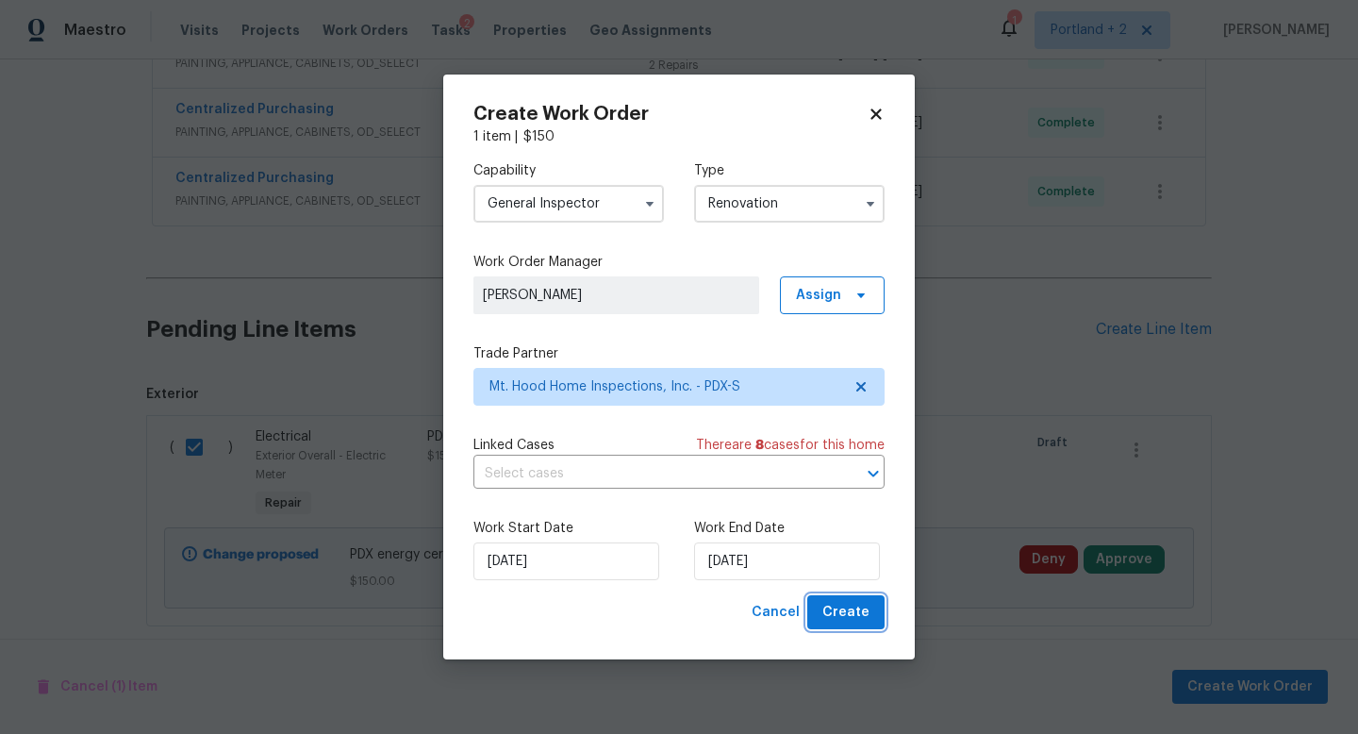
click at [864, 606] on span "Create" at bounding box center [845, 613] width 47 height 24
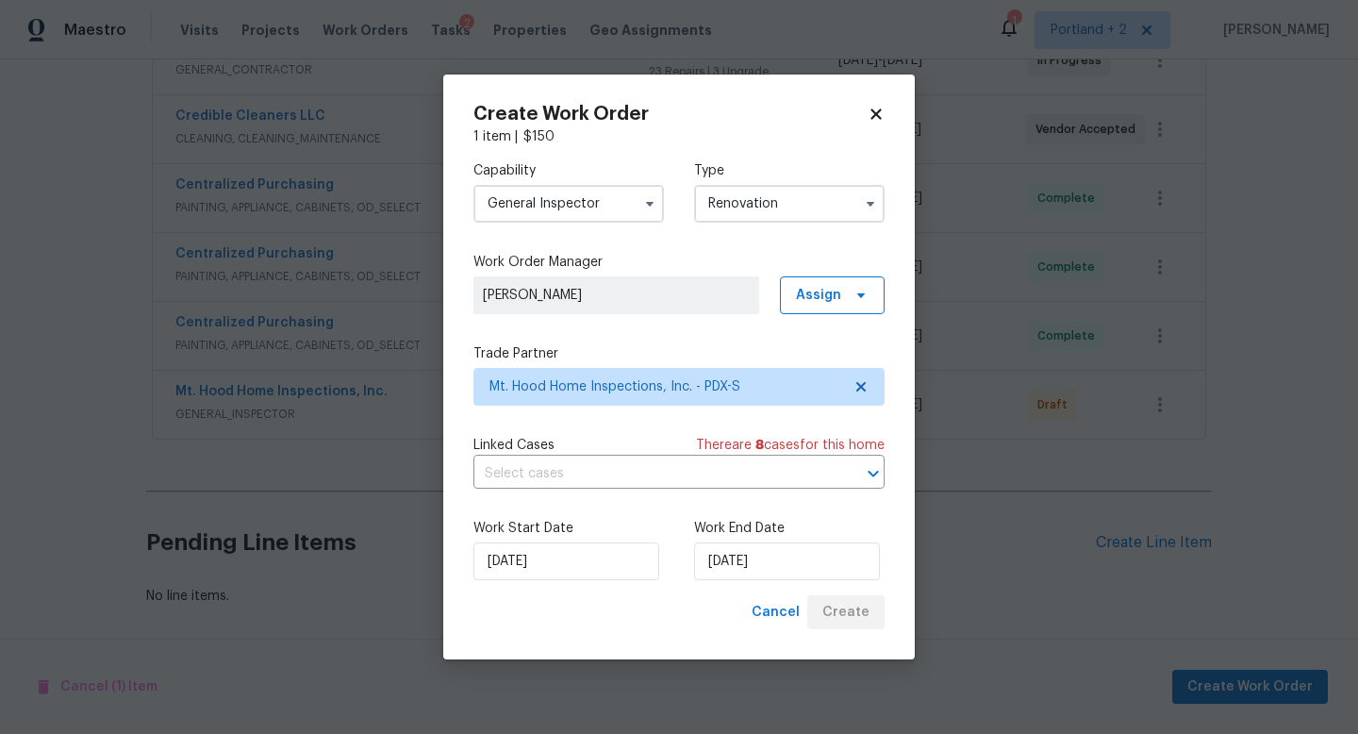
scroll to position [533, 0]
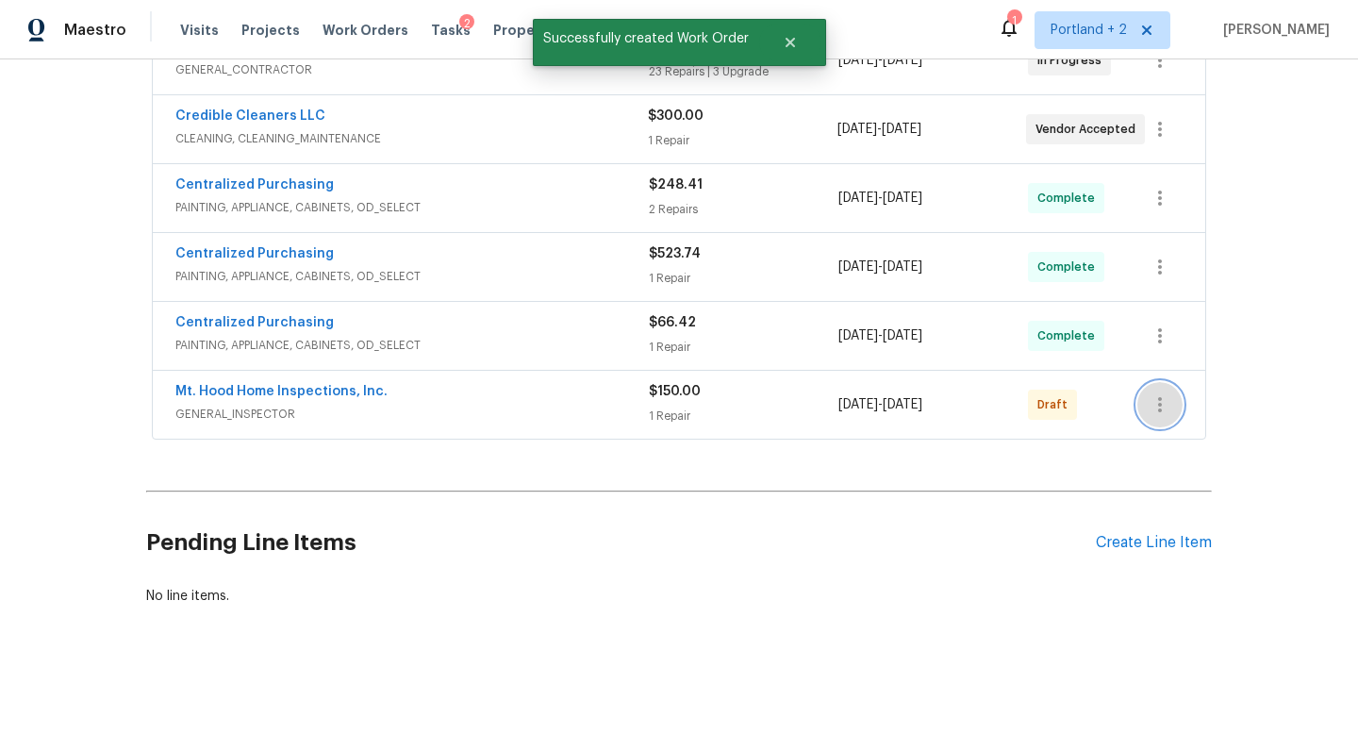
click at [1166, 404] on icon "button" at bounding box center [1160, 404] width 23 height 23
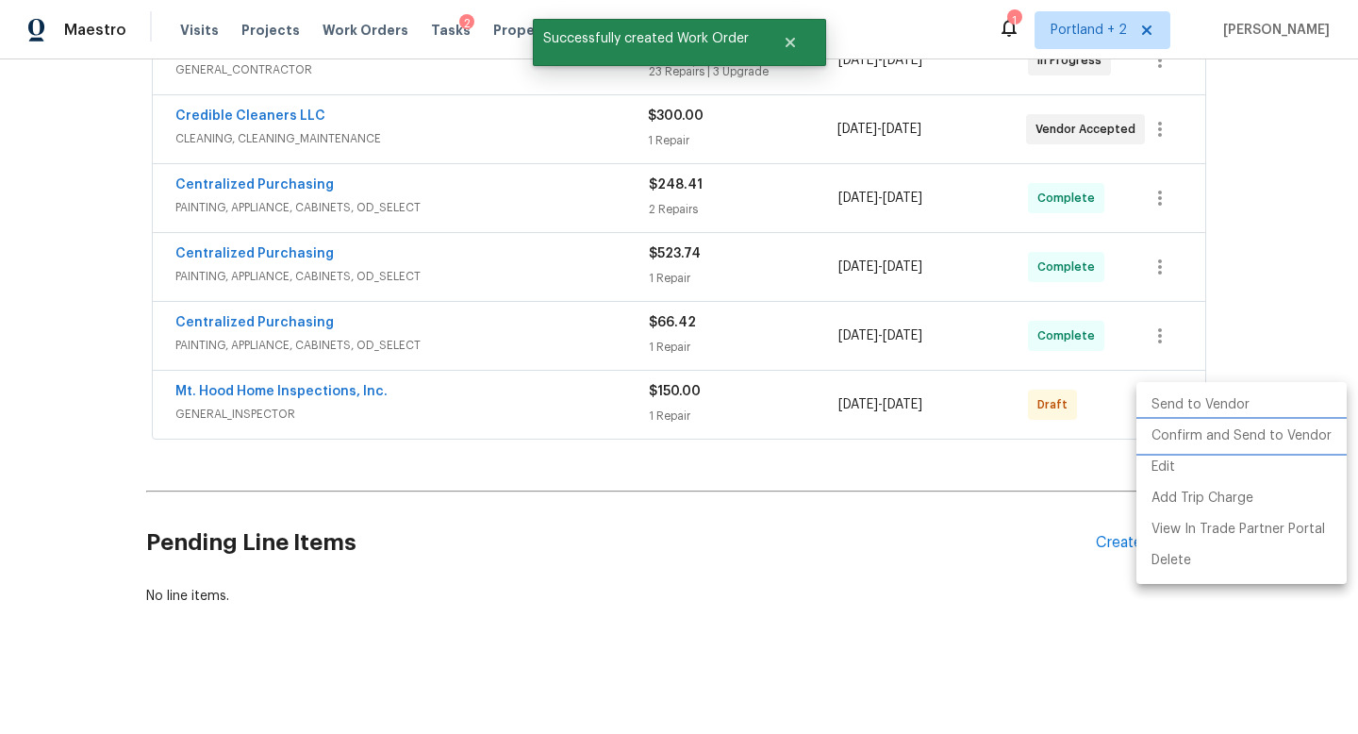
click at [1168, 433] on li "Confirm and Send to Vendor" at bounding box center [1241, 436] width 210 height 31
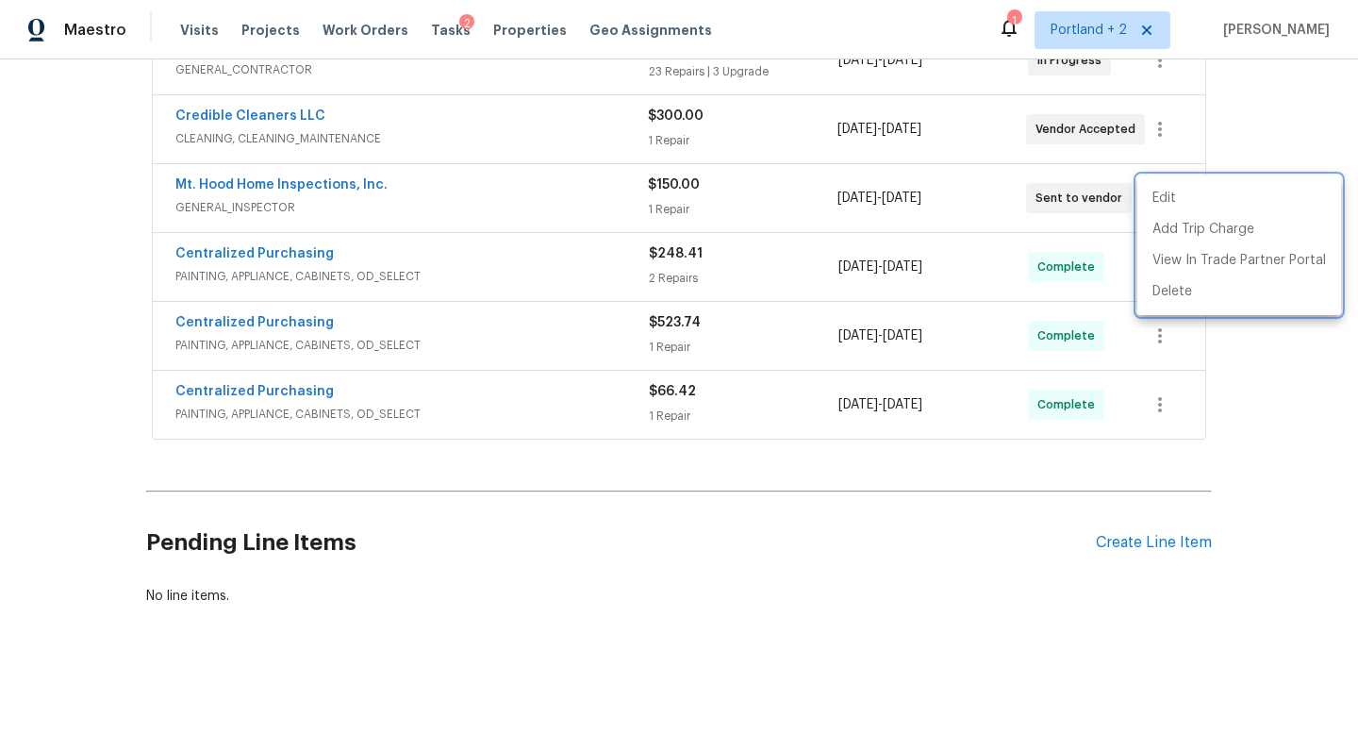
click at [783, 653] on div at bounding box center [679, 367] width 1358 height 734
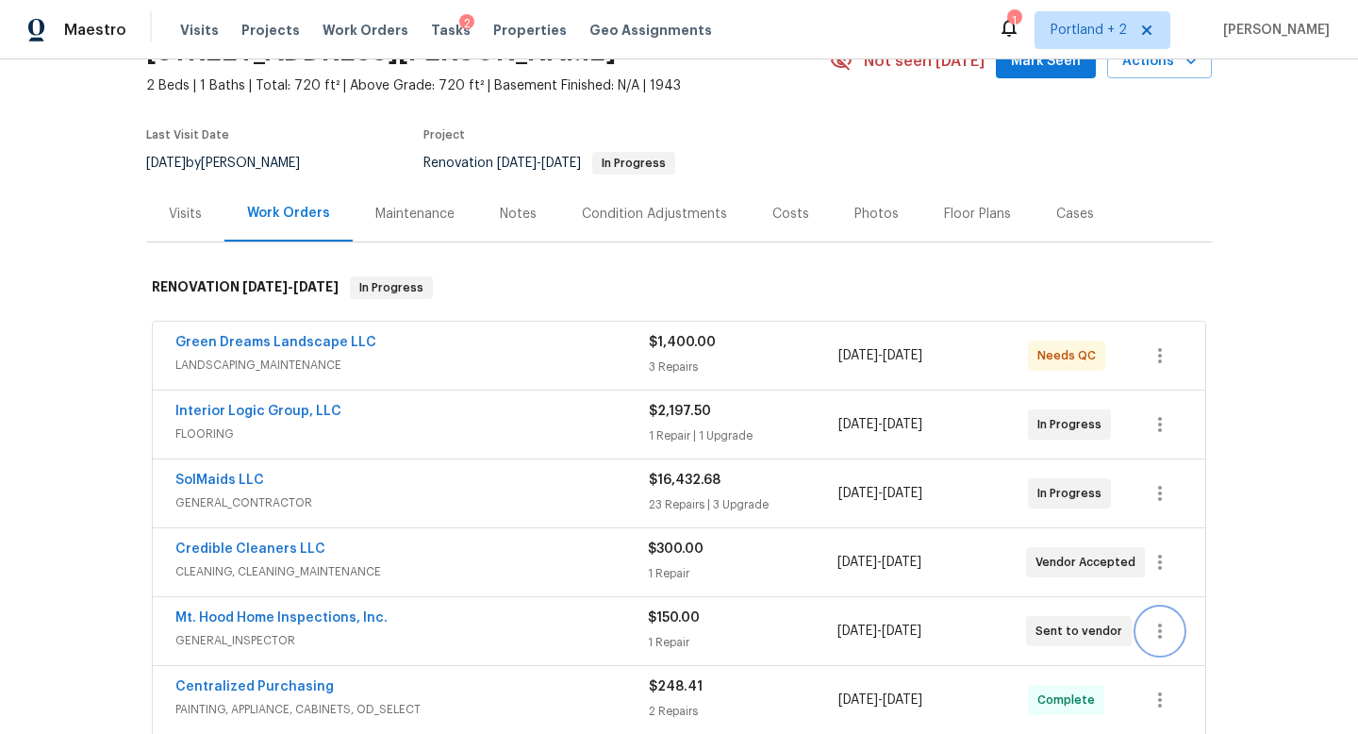
scroll to position [0, 0]
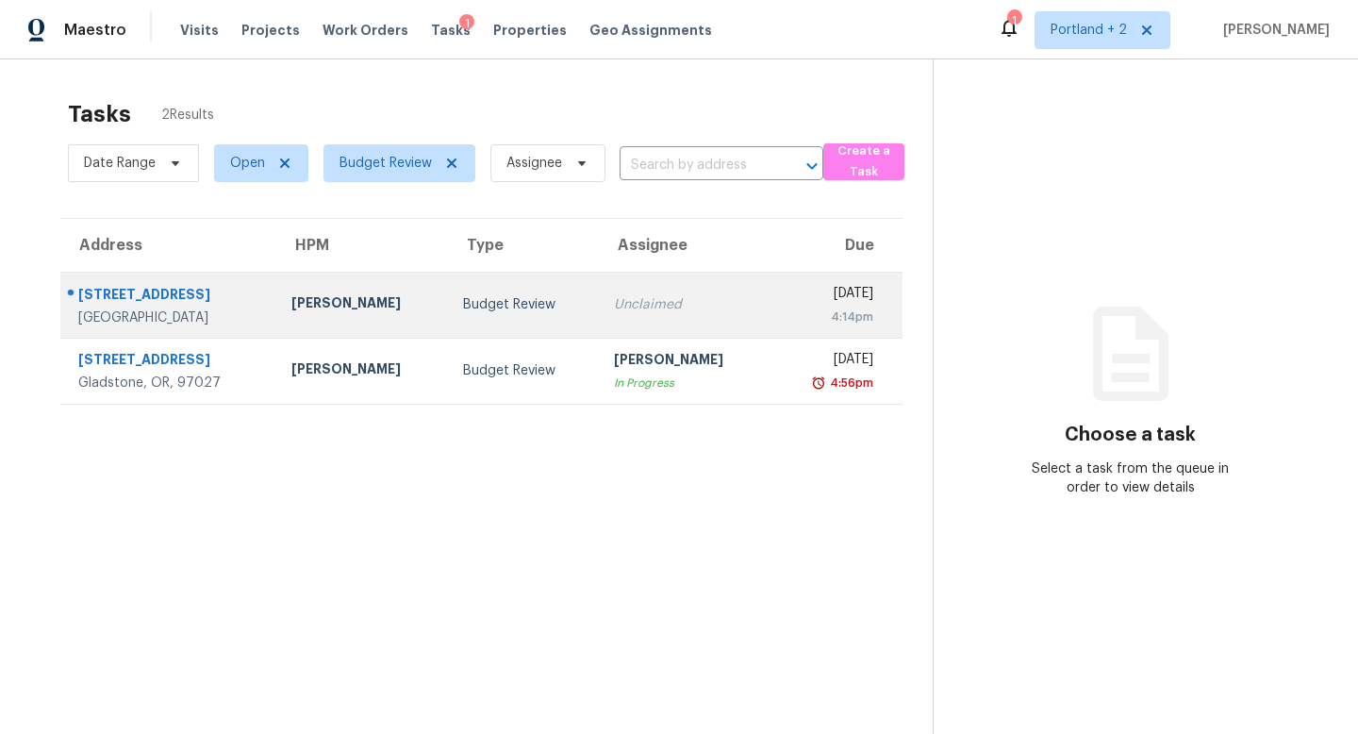
click at [545, 304] on td "Budget Review" at bounding box center [523, 305] width 151 height 66
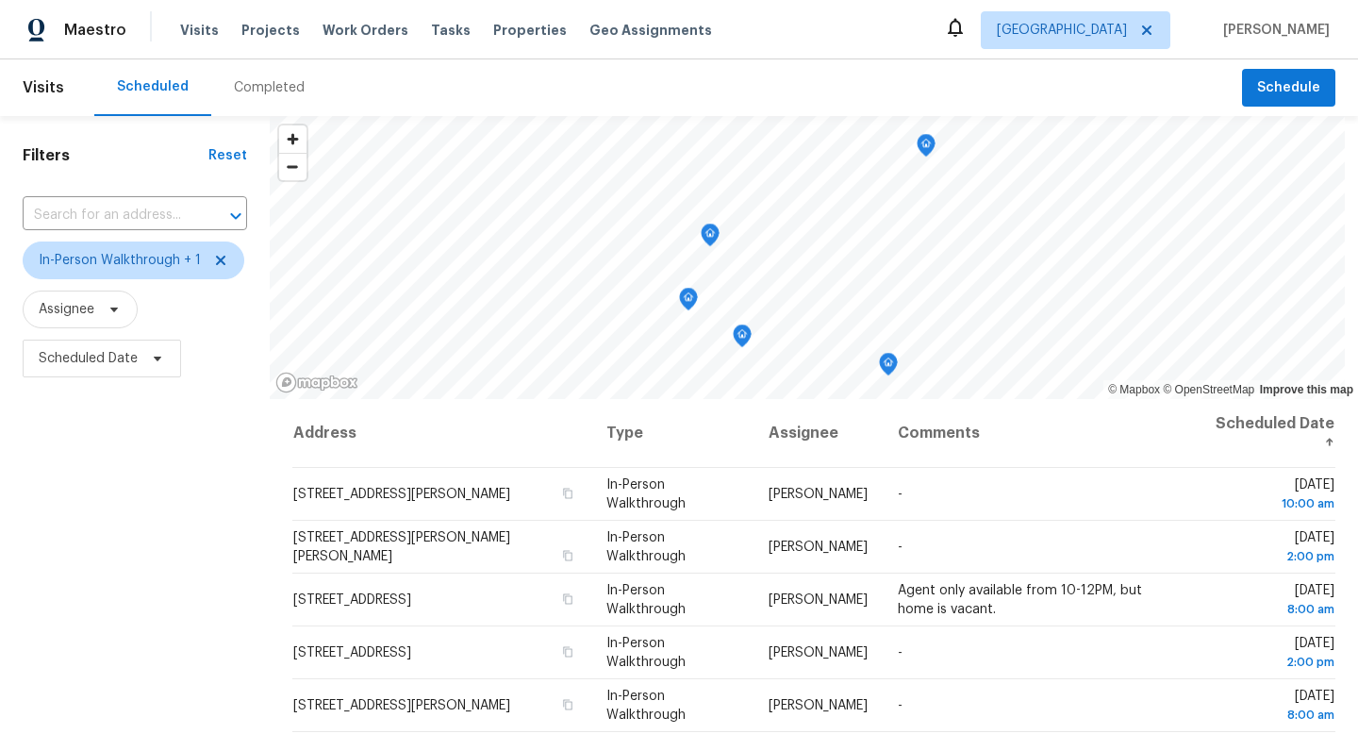
scroll to position [93, 0]
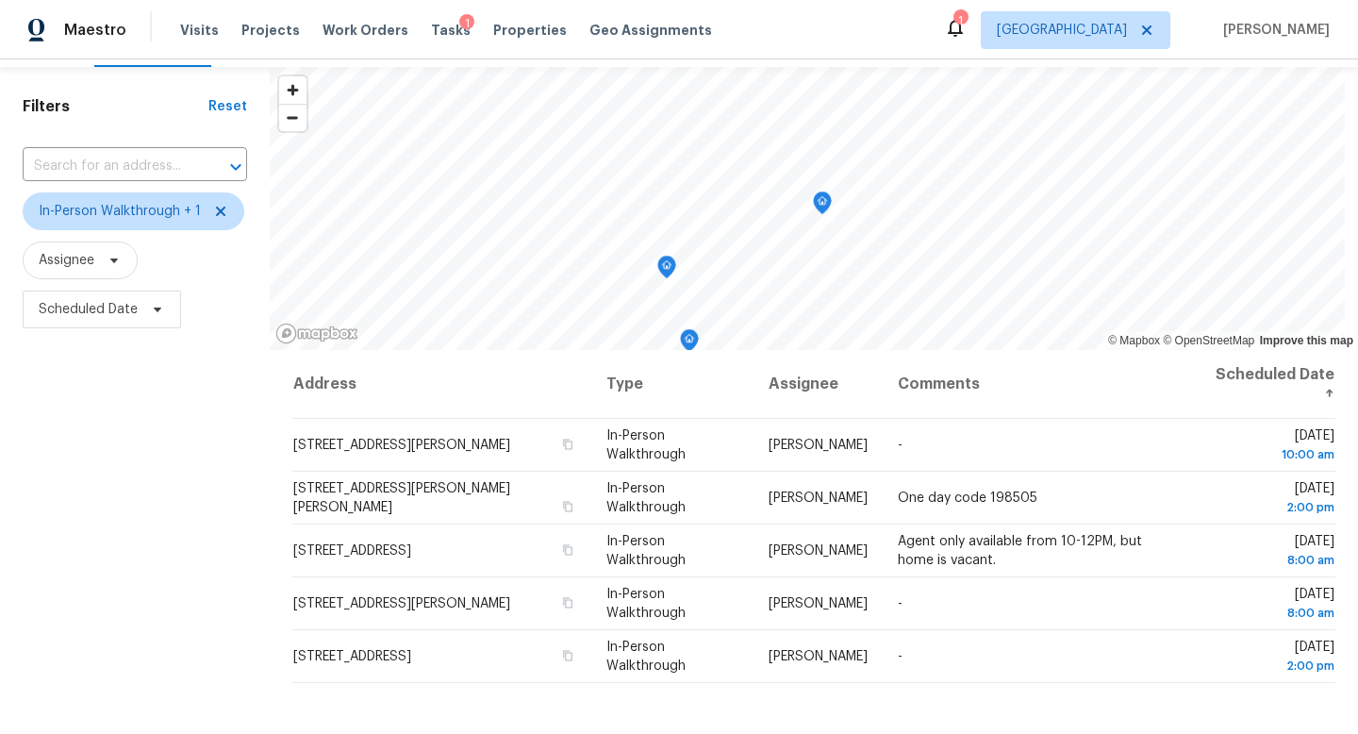
scroll to position [48, 0]
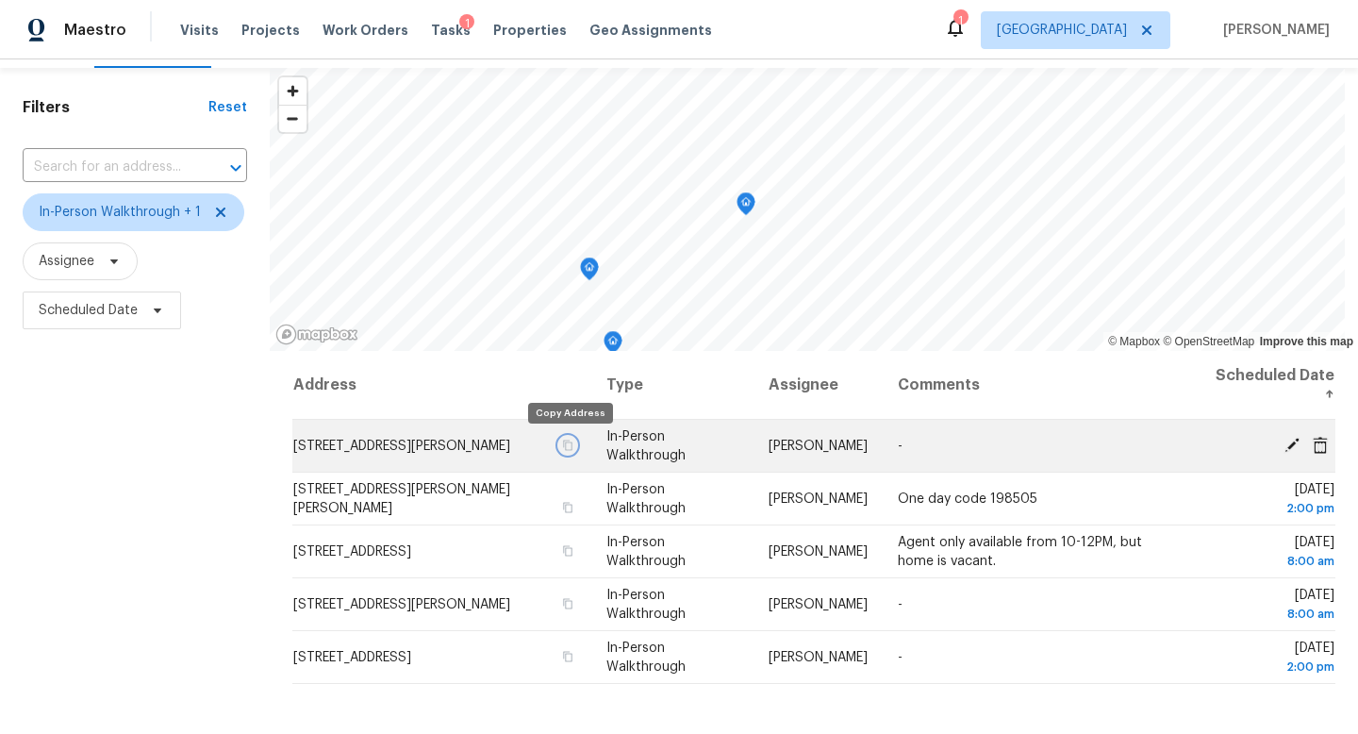
click at [569, 447] on icon "button" at bounding box center [567, 444] width 11 height 11
